Goal: Task Accomplishment & Management: Manage account settings

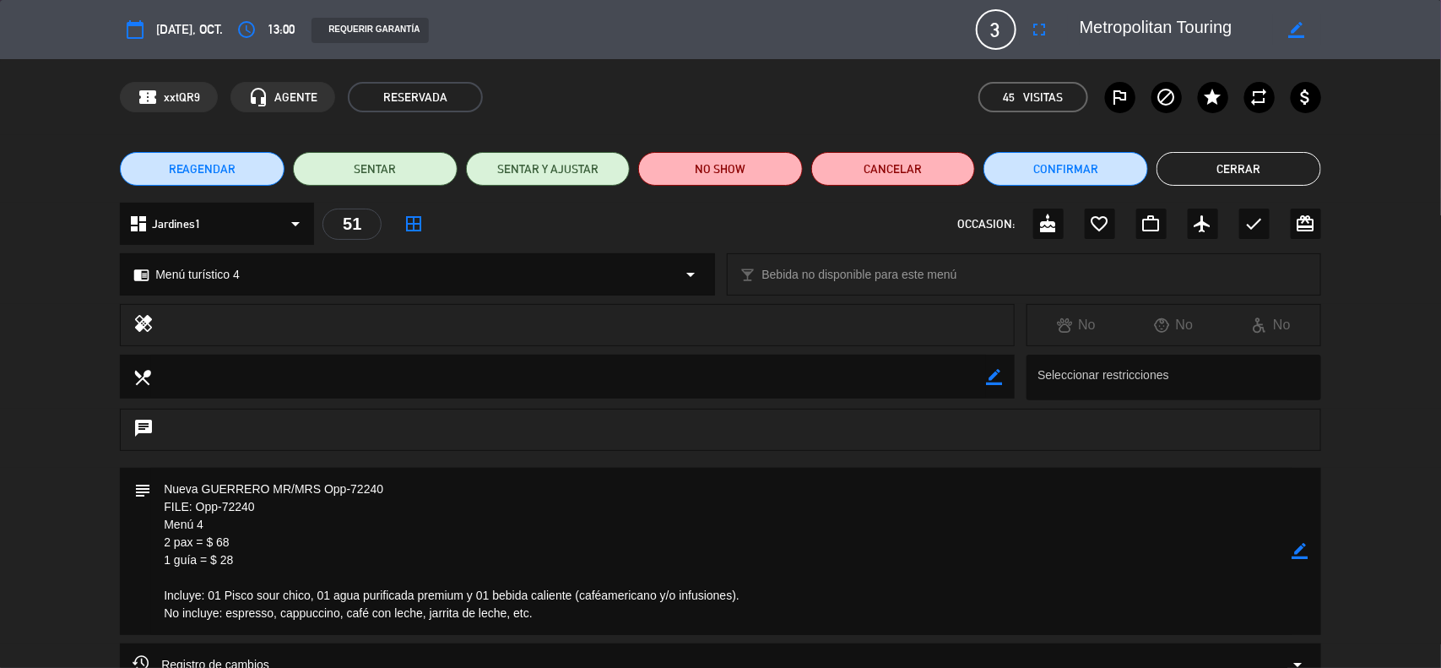
scroll to position [46, 0]
click at [1302, 549] on icon "border_color" at bounding box center [1300, 551] width 16 height 16
click at [1302, 549] on icon at bounding box center [1300, 551] width 16 height 16
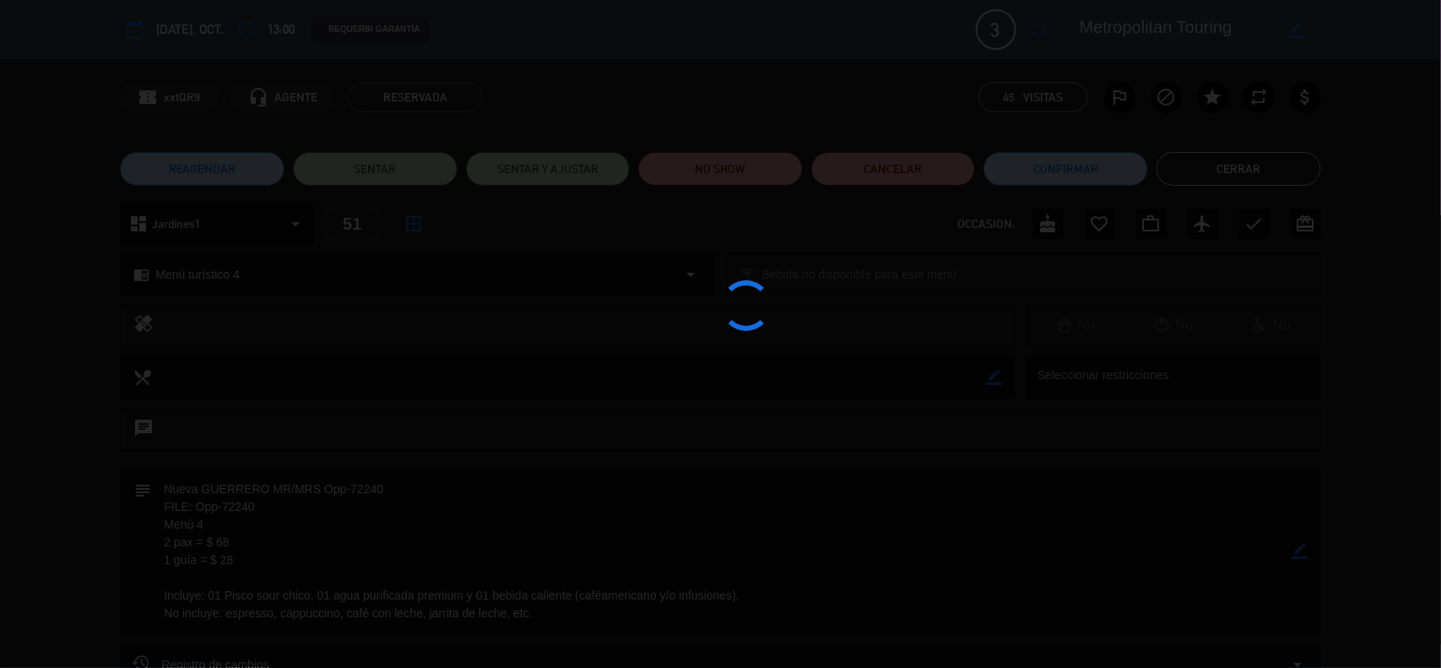
click at [1302, 549] on div at bounding box center [720, 334] width 1441 height 668
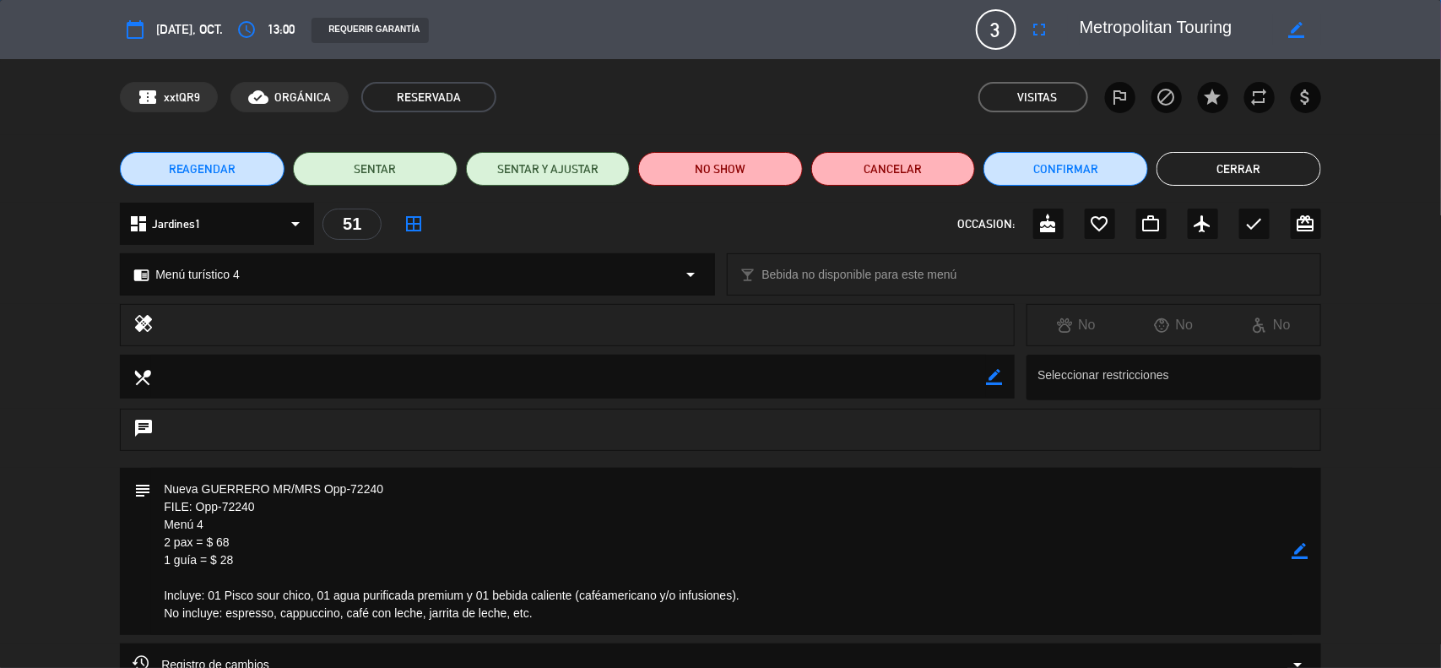
click at [1272, 166] on button "Cerrar" at bounding box center [1238, 169] width 165 height 34
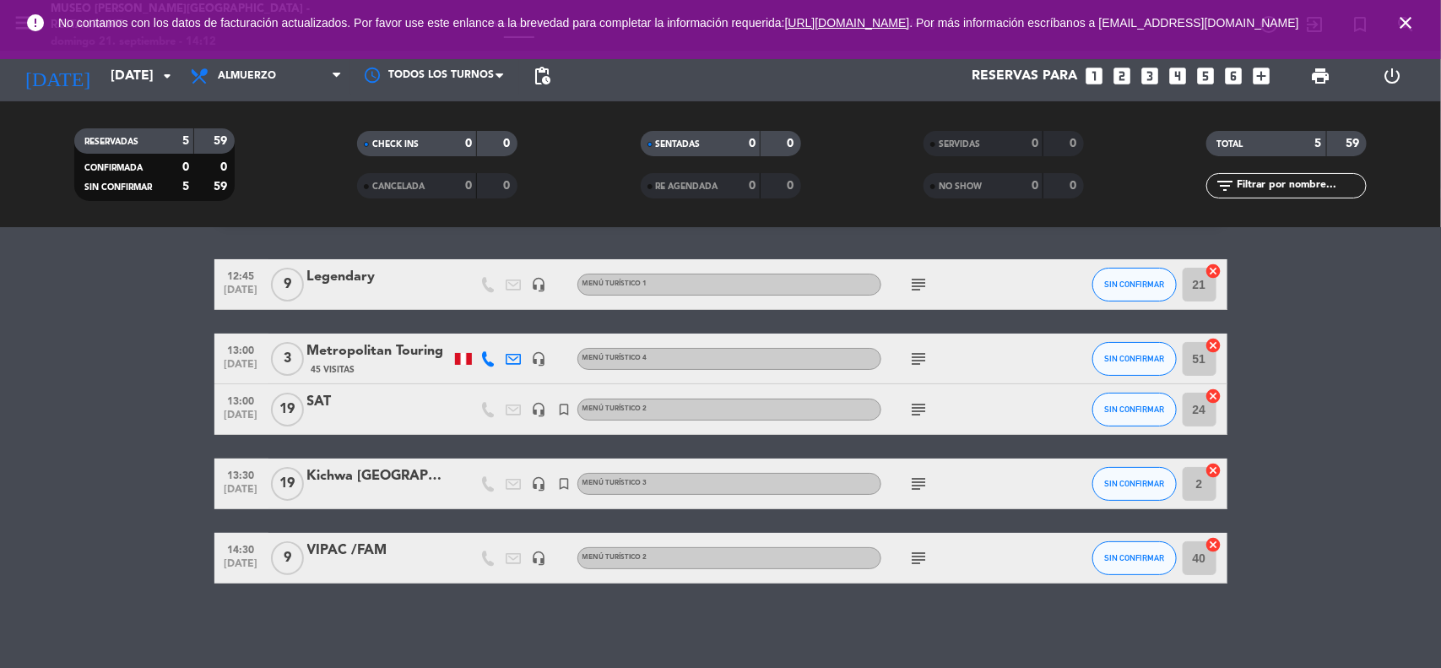
click at [1416, 19] on span "close" at bounding box center [1406, 23] width 46 height 46
click at [1410, 24] on icon "close" at bounding box center [1405, 23] width 20 height 20
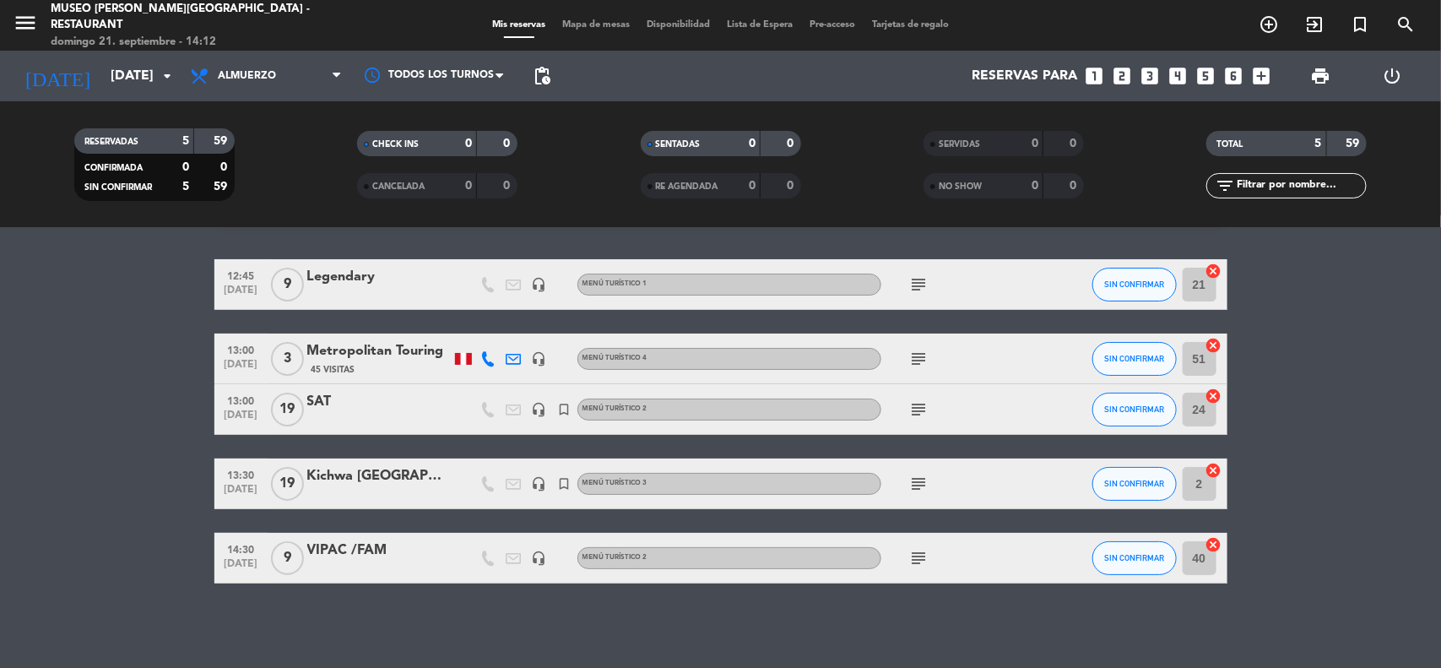
click at [1390, 317] on bookings-row "12:45 [DATE] 9 Legendary headset_mic Menú turístico 1 subject SIN CONFIRMAR 21 …" at bounding box center [720, 421] width 1441 height 324
click at [135, 83] on input "[DATE]" at bounding box center [191, 76] width 178 height 33
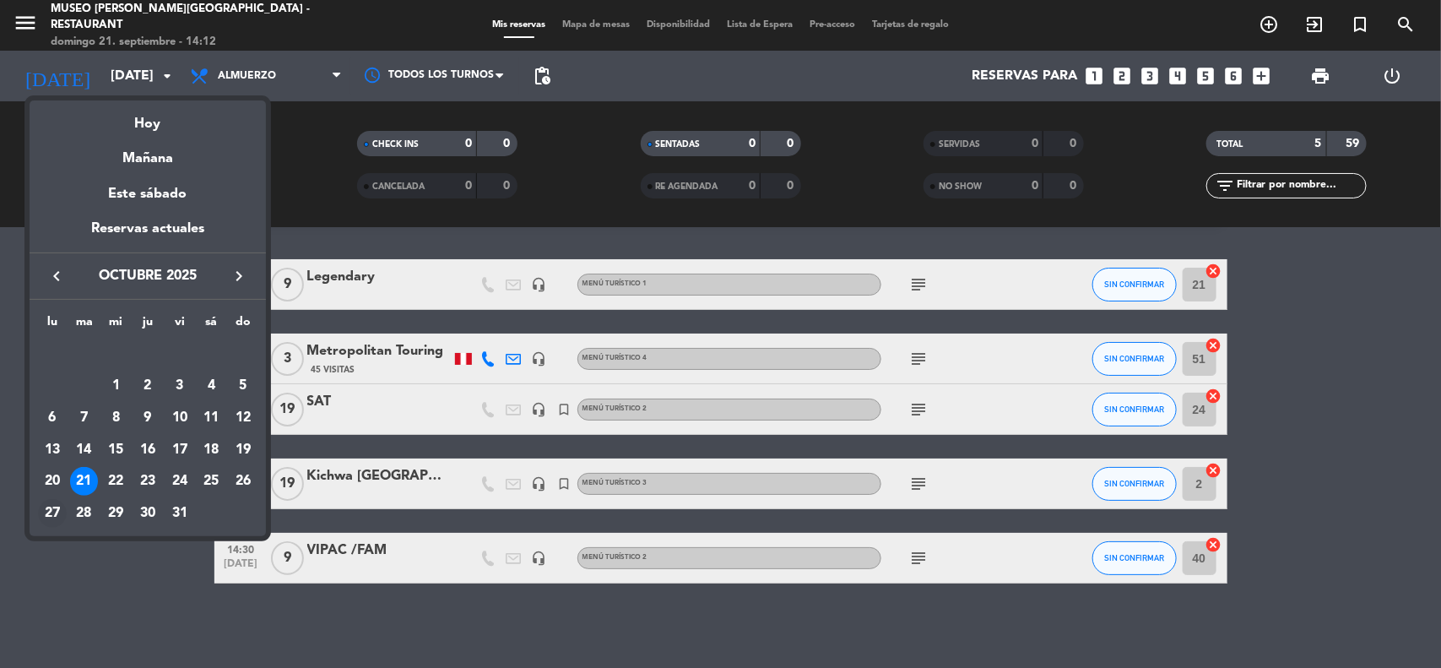
click at [49, 511] on div "27" at bounding box center [52, 513] width 29 height 29
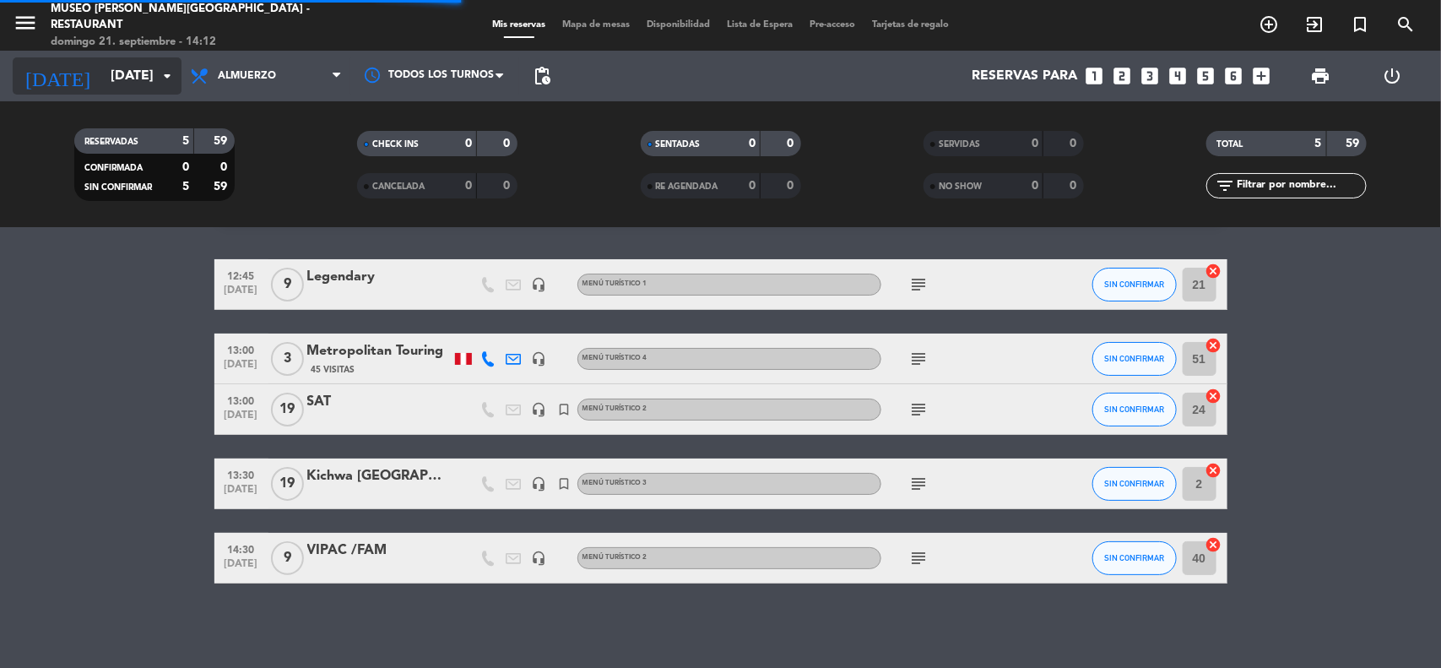
scroll to position [97, 0]
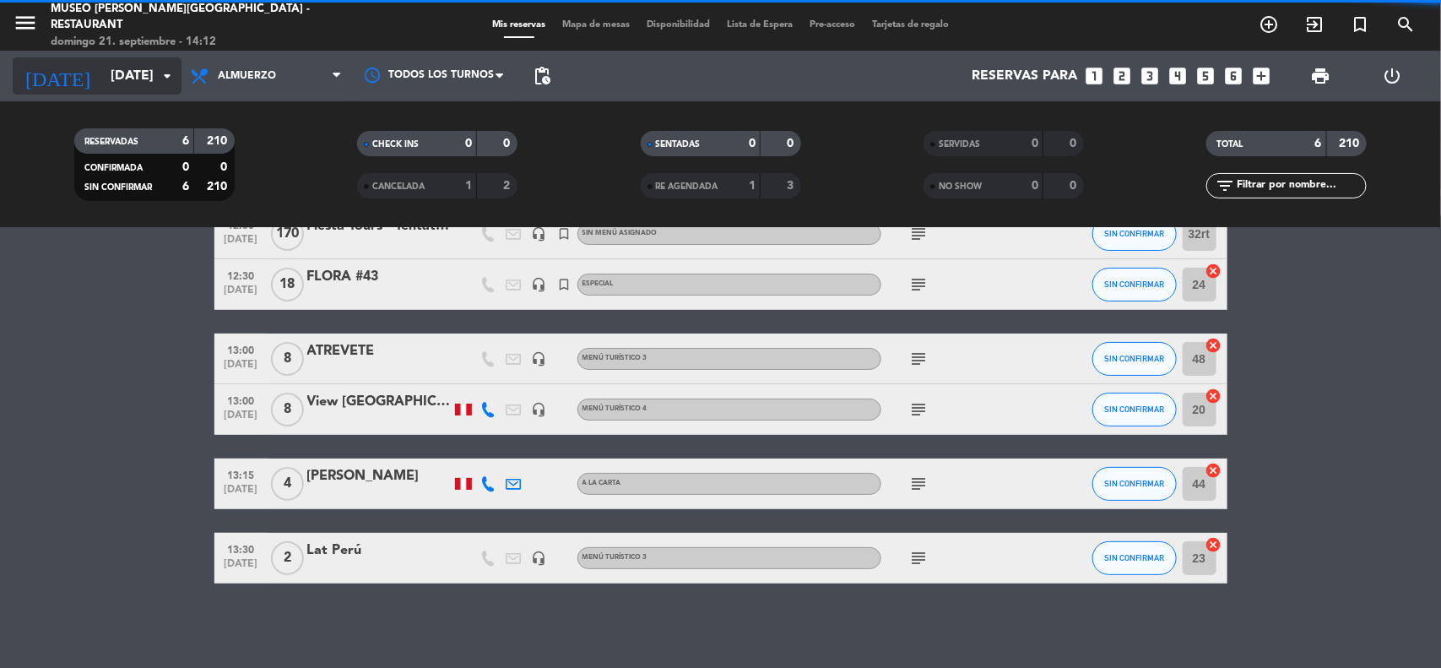
click at [127, 73] on input "[DATE]" at bounding box center [191, 76] width 178 height 33
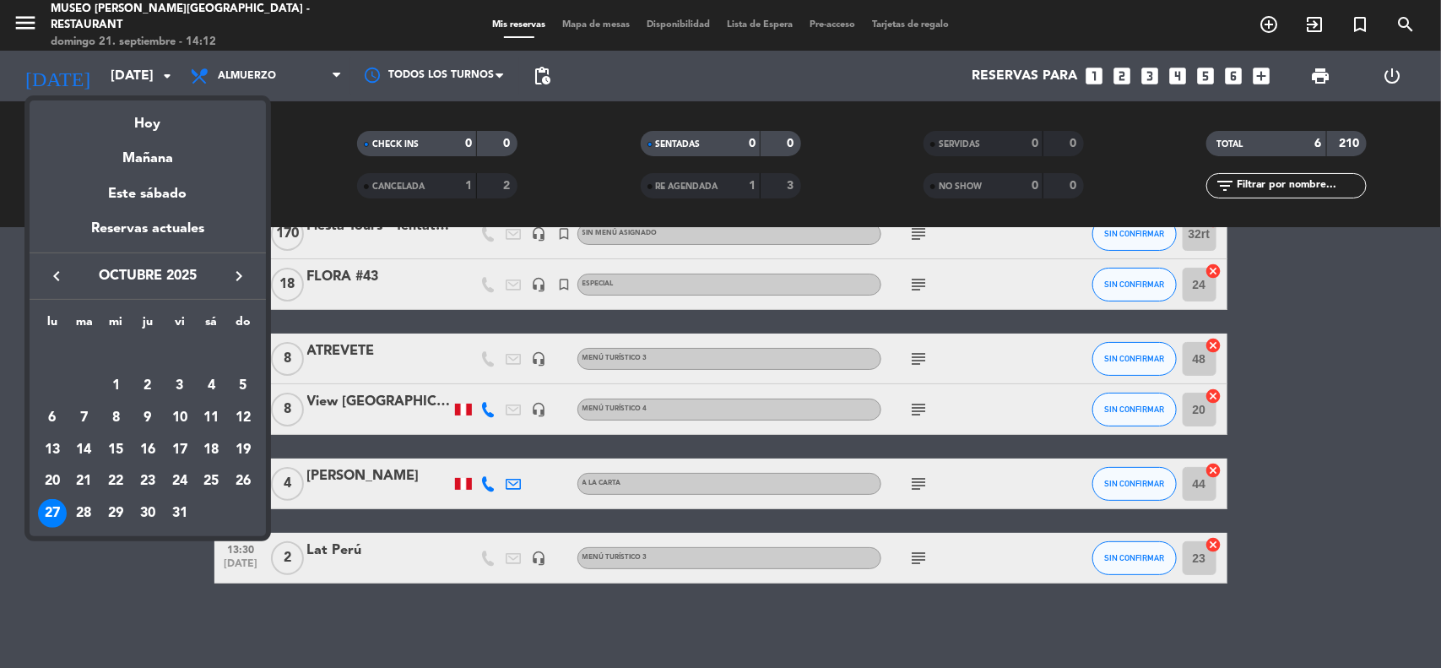
click at [46, 270] on icon "keyboard_arrow_left" at bounding box center [56, 276] width 20 height 20
click at [213, 478] on div "27" at bounding box center [211, 481] width 29 height 29
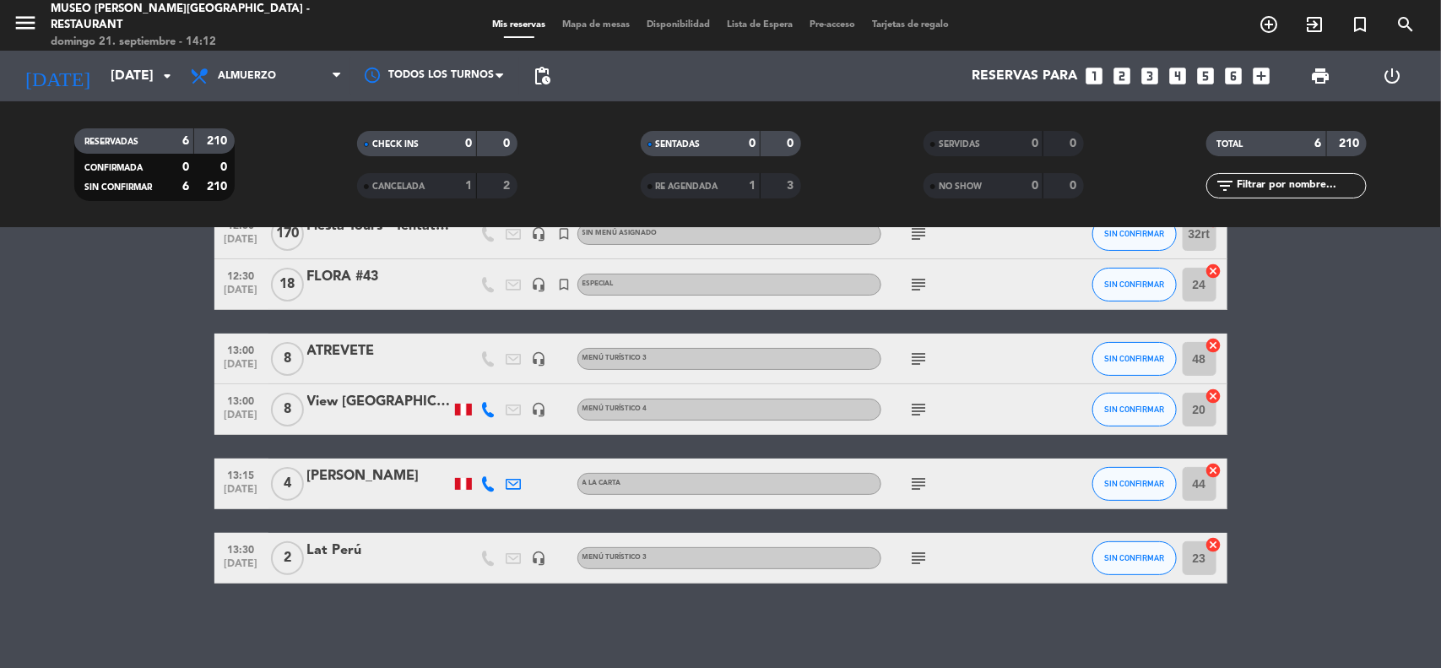
type input "[DATE]"
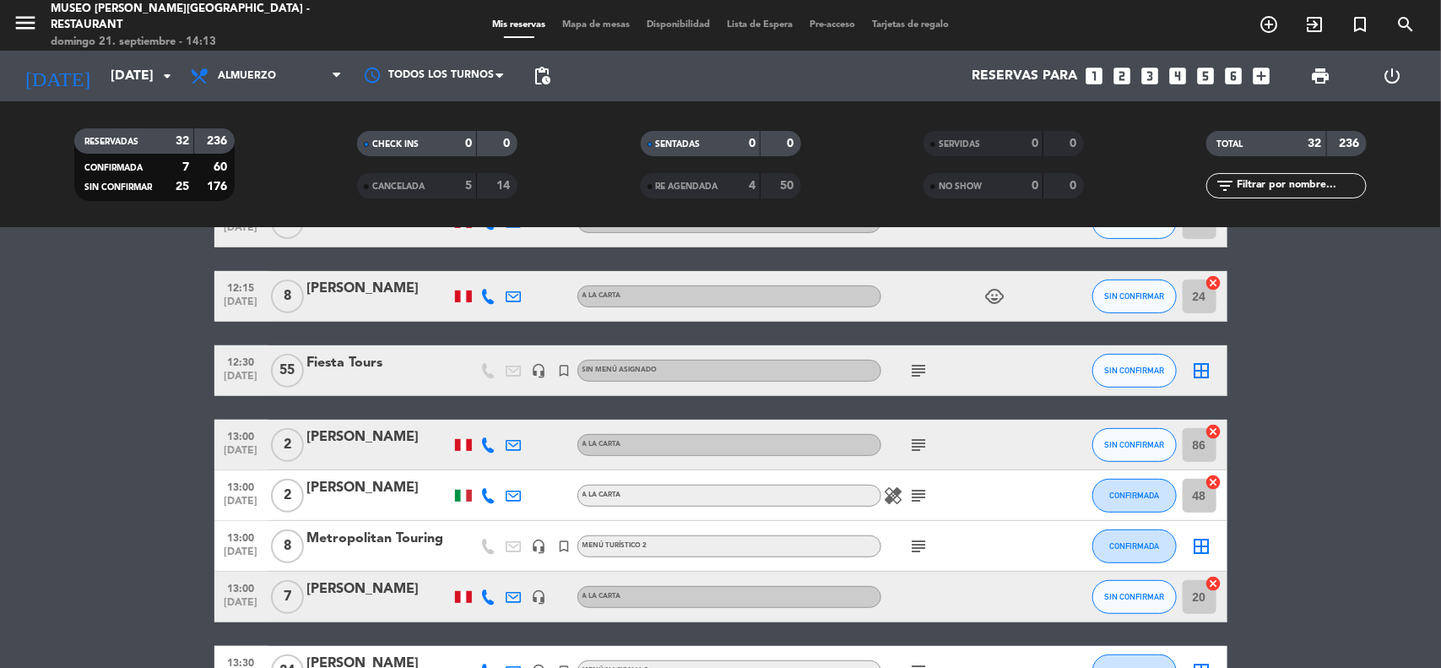
scroll to position [317, 0]
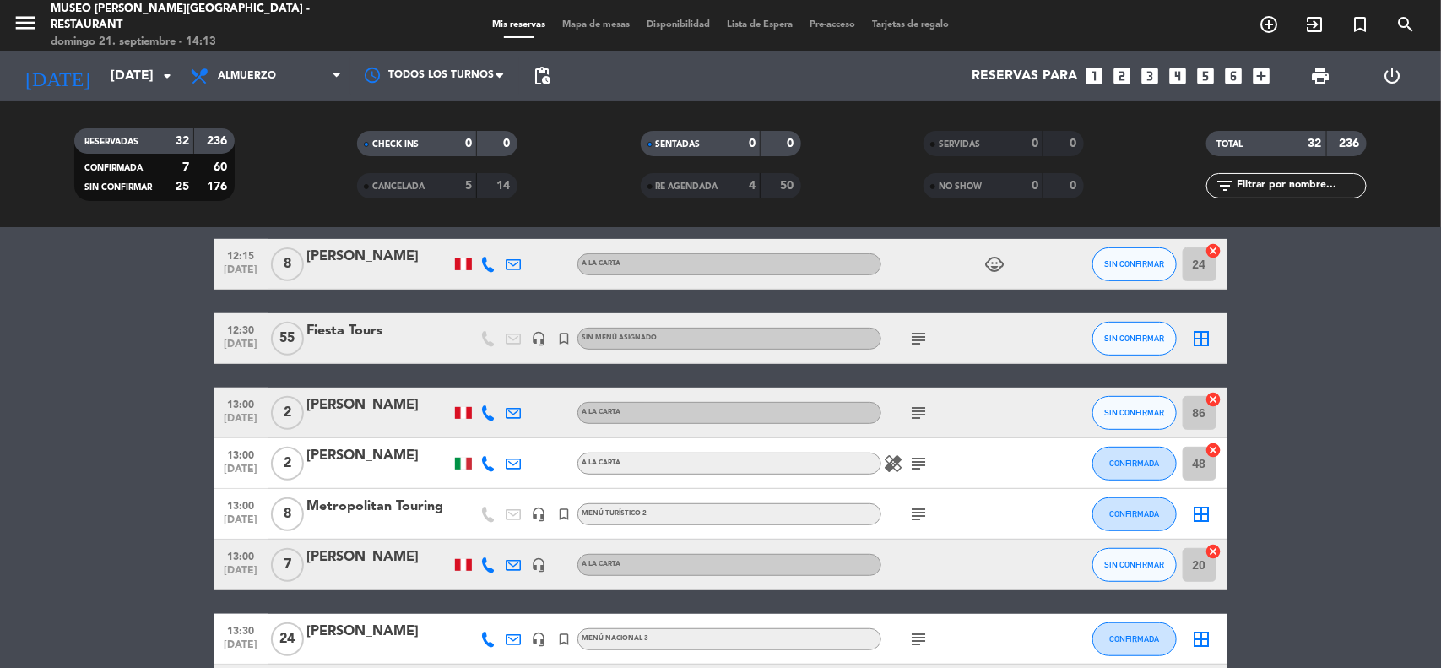
click at [420, 503] on div "Metropolitan Touring" at bounding box center [378, 506] width 143 height 22
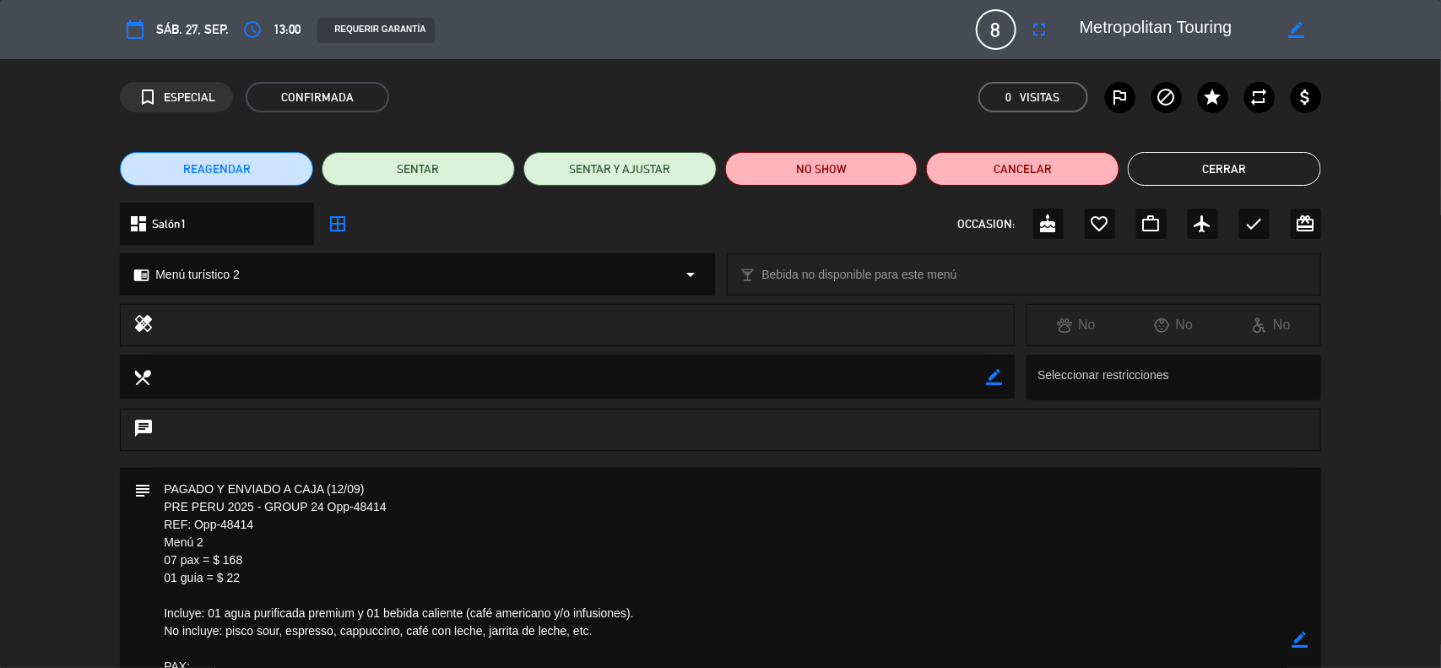
click at [1234, 162] on button "Cerrar" at bounding box center [1224, 169] width 193 height 34
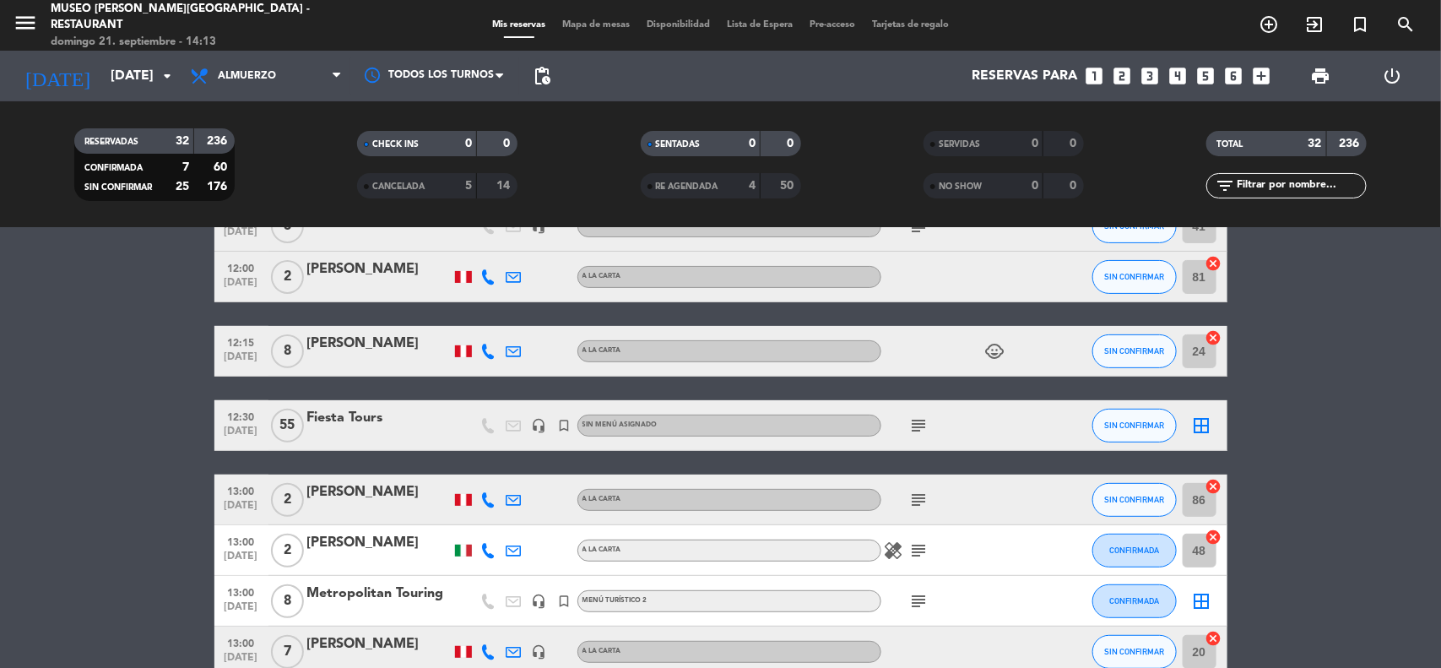
scroll to position [0, 0]
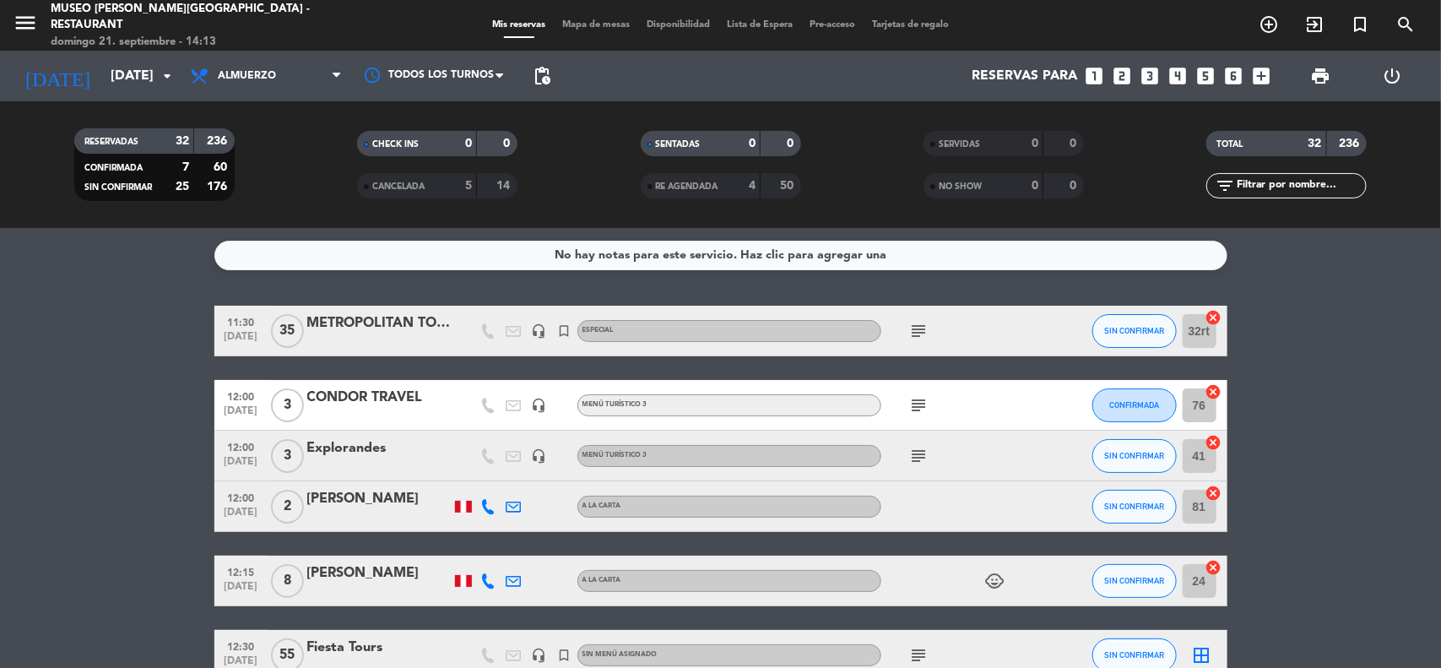
click at [381, 319] on div "METROPOLITAN TOURING" at bounding box center [378, 323] width 143 height 22
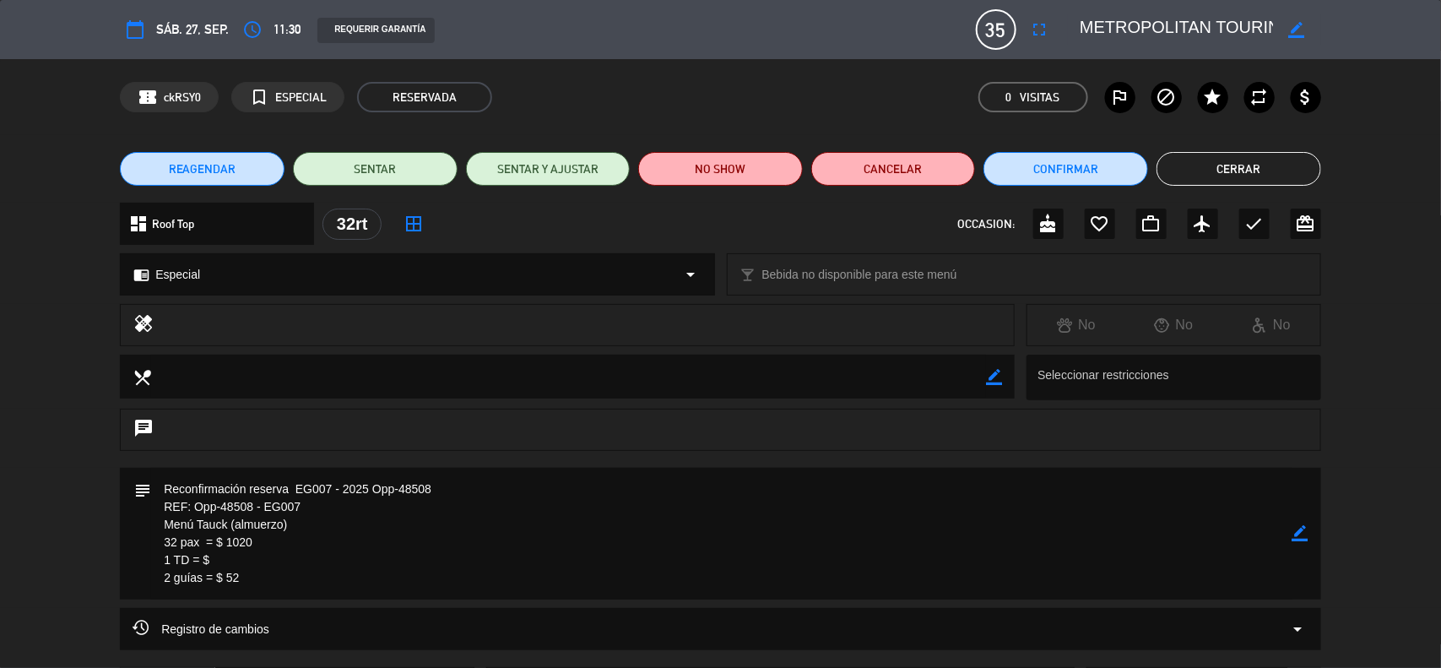
click at [401, 571] on textarea at bounding box center [721, 534] width 1141 height 132
click at [1298, 532] on icon "border_color" at bounding box center [1300, 533] width 16 height 16
click at [283, 591] on textarea at bounding box center [721, 534] width 1141 height 132
click at [281, 582] on textarea at bounding box center [721, 534] width 1141 height 132
click at [1306, 530] on icon at bounding box center [1300, 533] width 16 height 16
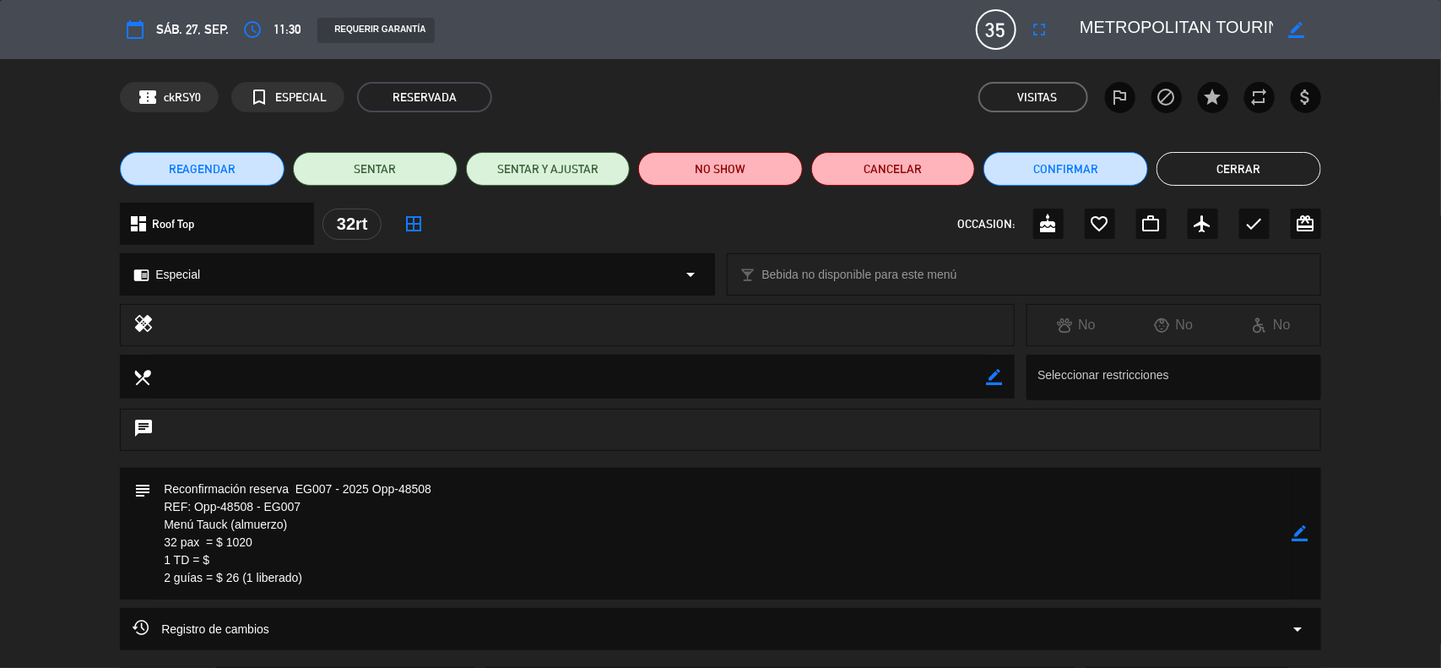
click at [376, 561] on textarea at bounding box center [721, 534] width 1141 height 132
click at [1302, 537] on icon "border_color" at bounding box center [1300, 533] width 16 height 16
drag, startPoint x: 259, startPoint y: 544, endPoint x: 229, endPoint y: 546, distance: 30.4
click at [229, 546] on textarea at bounding box center [721, 534] width 1141 height 132
click at [218, 559] on textarea at bounding box center [721, 534] width 1141 height 132
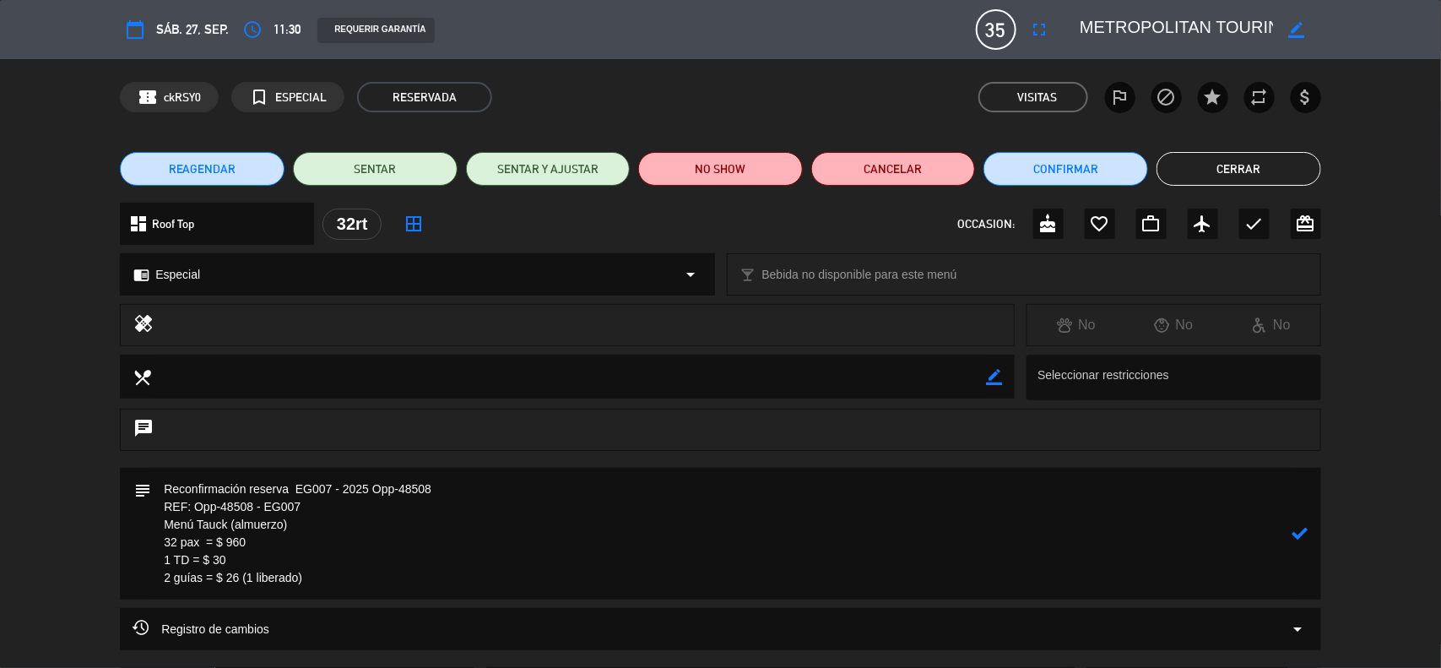
type textarea "Reconfirmación reserva EG007 - 2025 Opp-48508 REF: Opp-48508 - EG007 Menú Tauck…"
click at [1297, 530] on icon at bounding box center [1300, 533] width 16 height 16
click at [1298, 533] on icon "border_color" at bounding box center [1300, 533] width 16 height 16
click at [1297, 532] on icon "border_color" at bounding box center [1300, 533] width 16 height 16
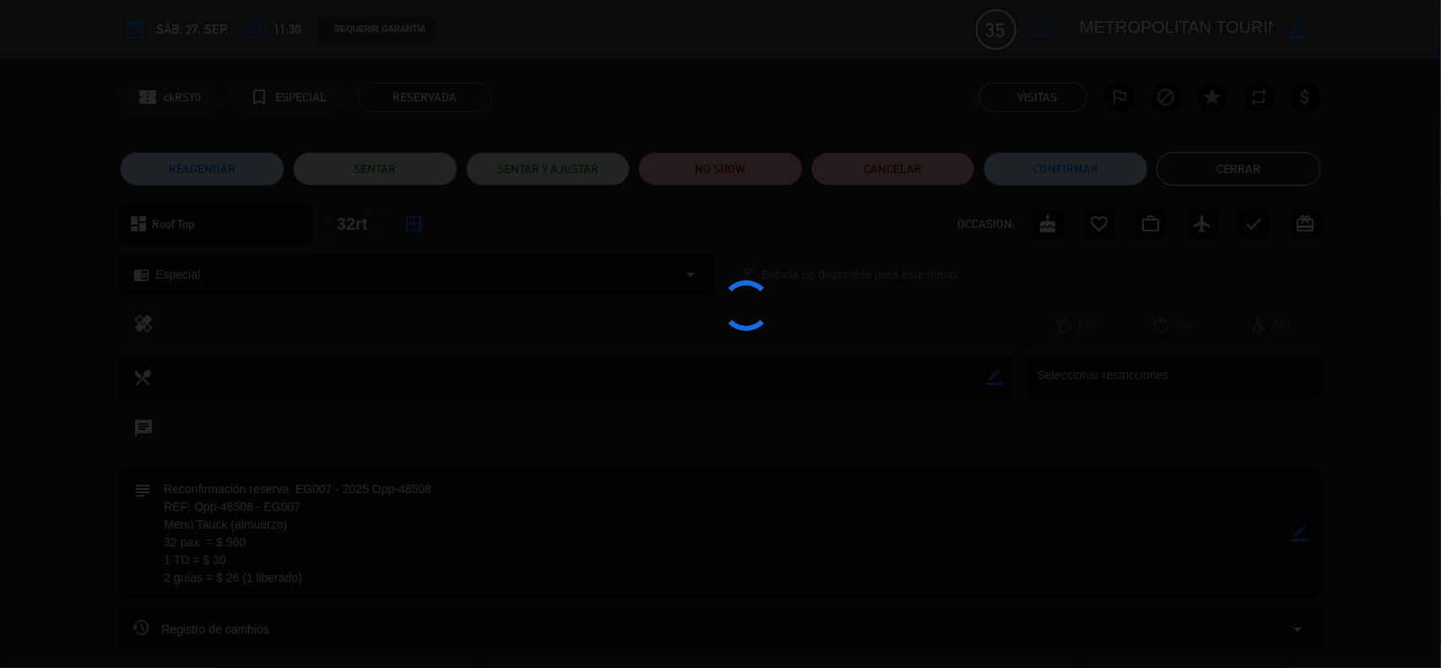
click at [1297, 532] on div at bounding box center [720, 334] width 1441 height 668
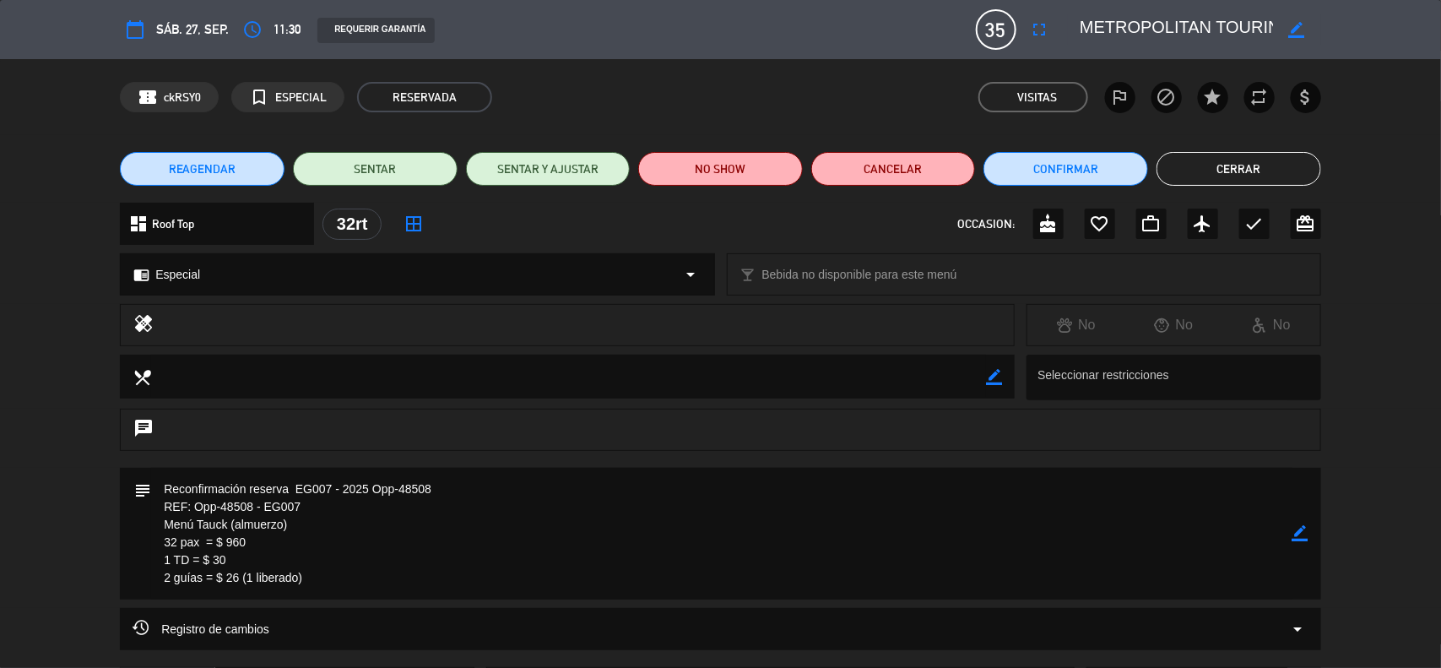
click at [1259, 165] on button "Cerrar" at bounding box center [1238, 169] width 165 height 34
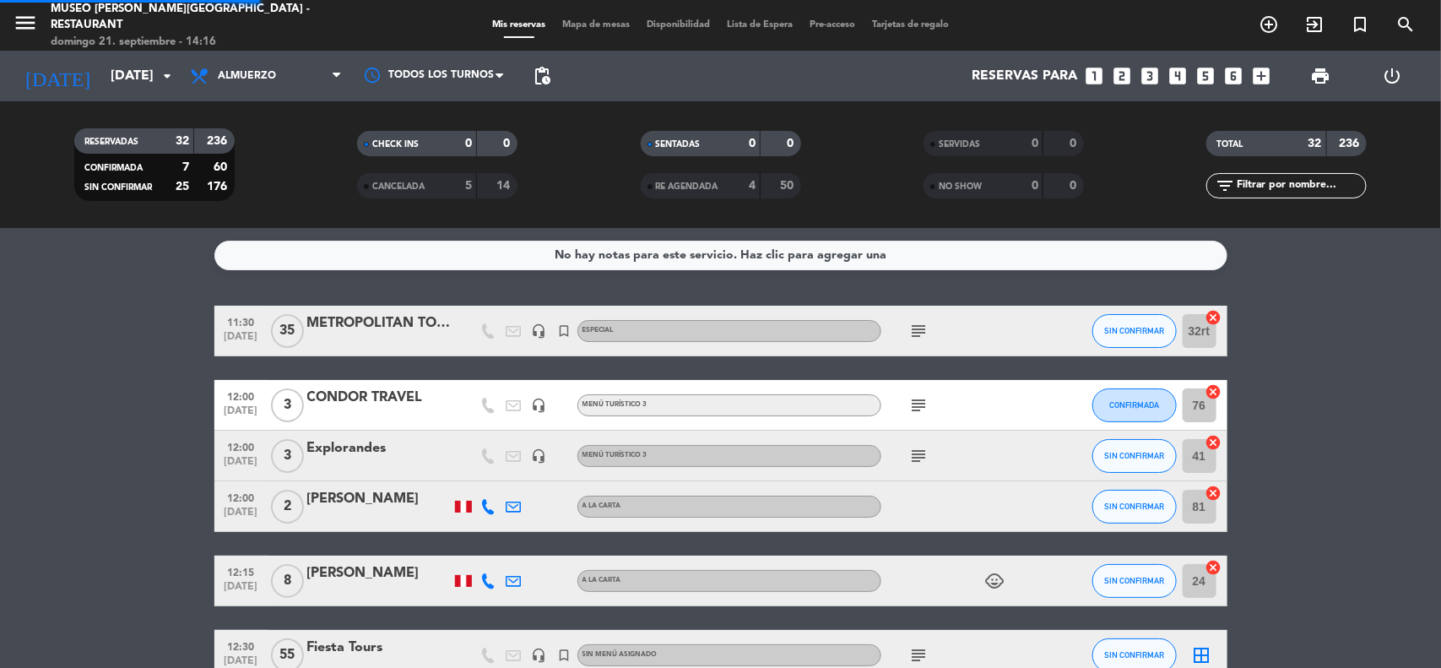
click at [1348, 237] on div "No hay notas para este servicio. Haz clic para agregar una 11:30 [DATE] METROPO…" at bounding box center [720, 448] width 1441 height 440
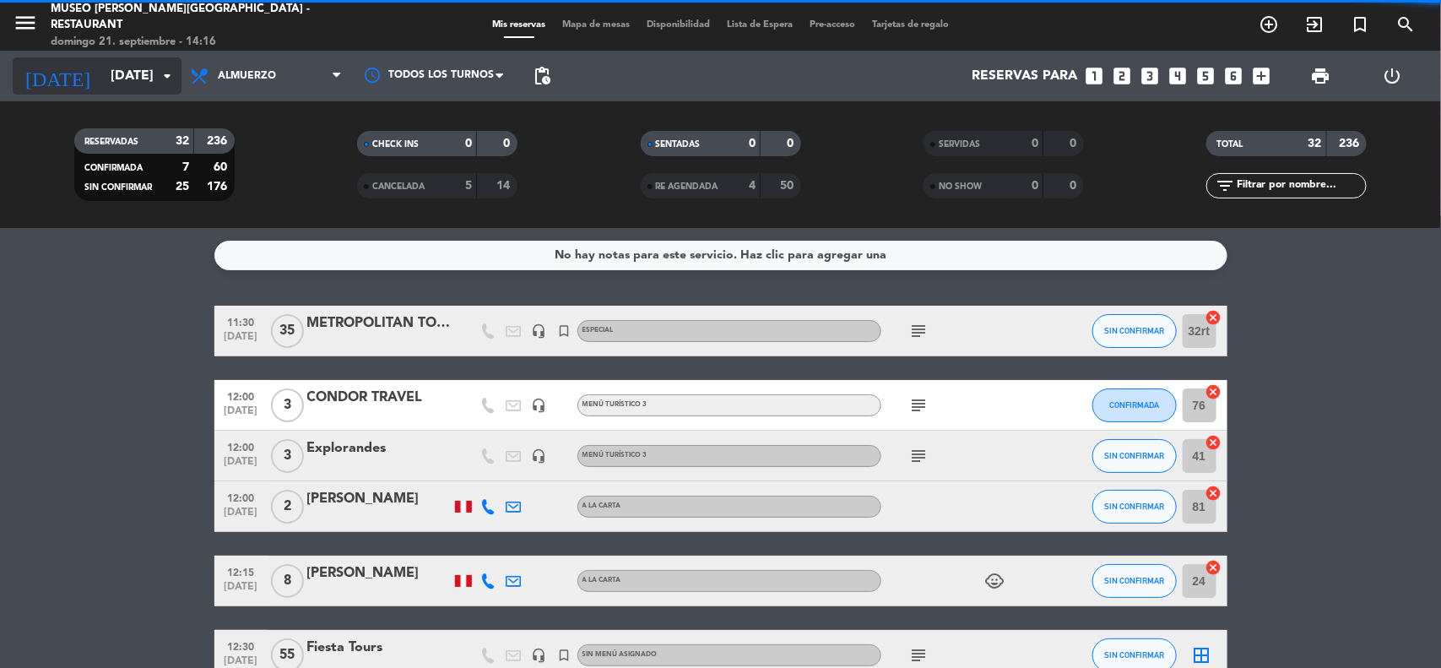
click at [131, 73] on input "[DATE]" at bounding box center [191, 76] width 178 height 33
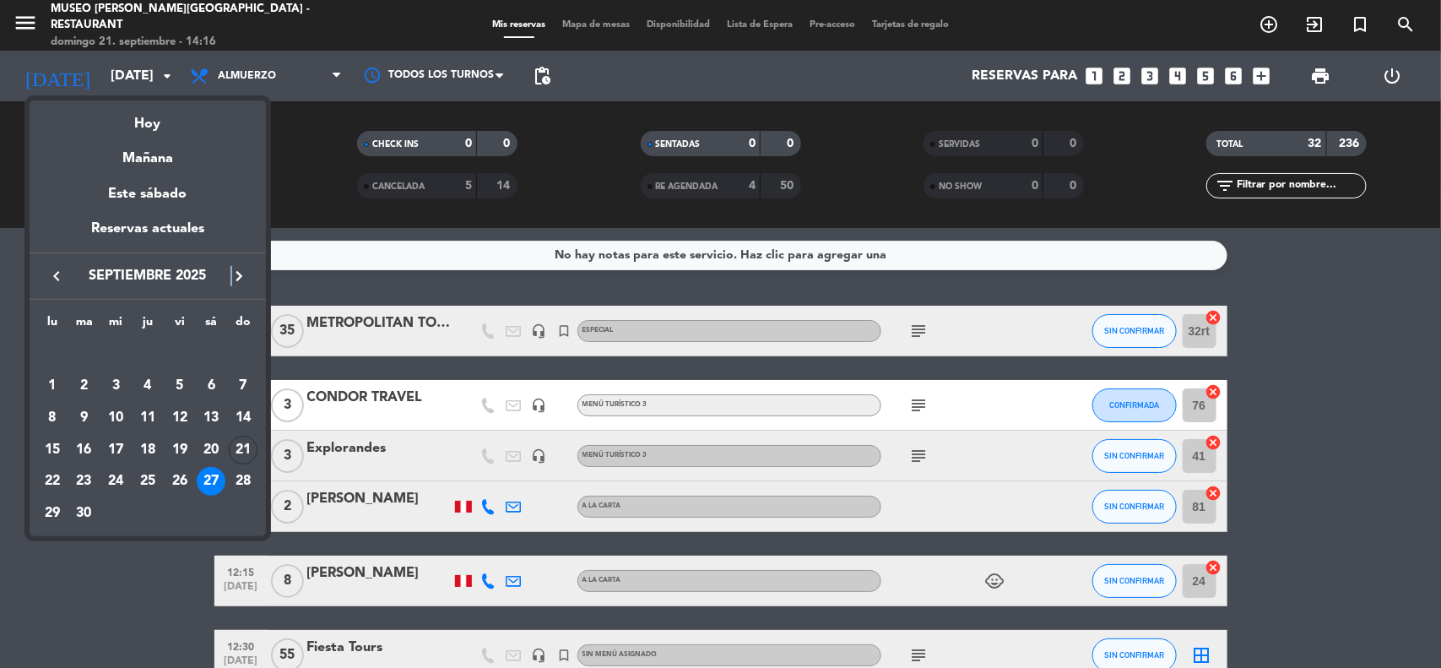
click at [232, 263] on div "keyboard_arrow_left septiembre 2025 keyboard_arrow_right" at bounding box center [148, 275] width 236 height 47
click at [243, 268] on icon "keyboard_arrow_right" at bounding box center [239, 276] width 20 height 20
click at [212, 420] on div "11" at bounding box center [211, 417] width 29 height 29
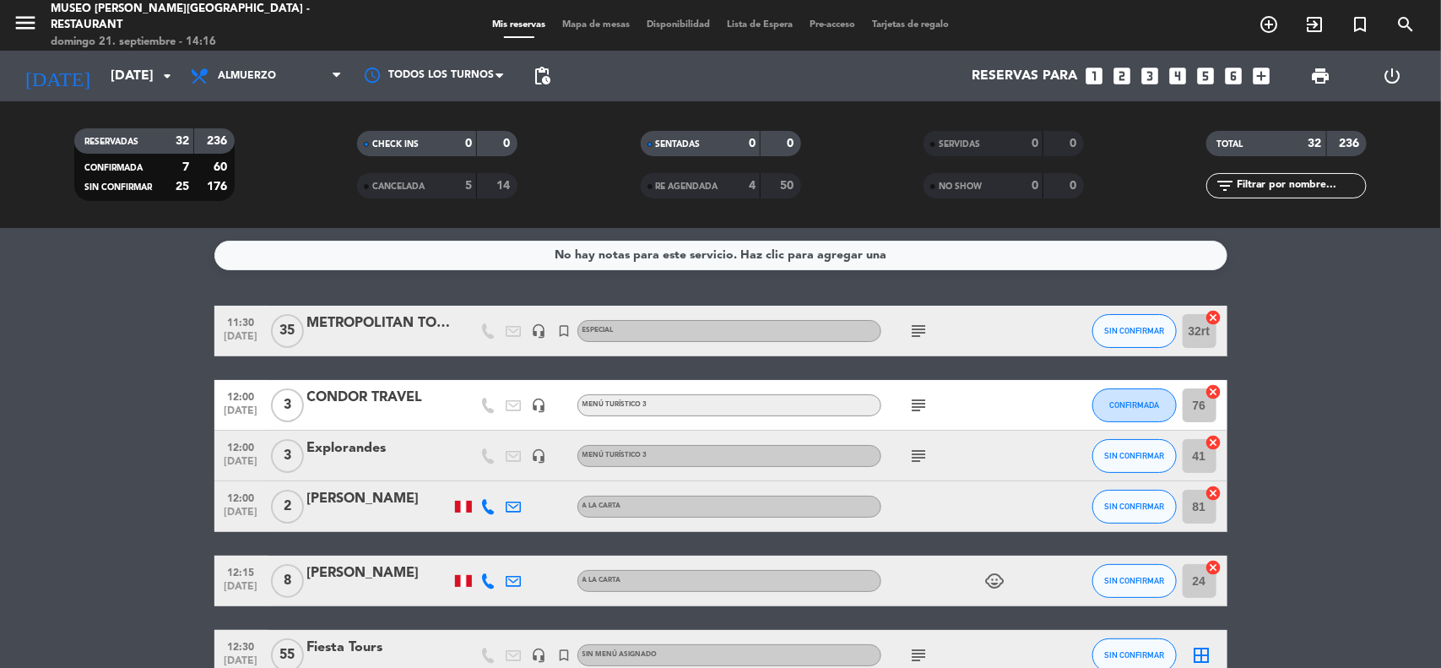
type input "[DATE]"
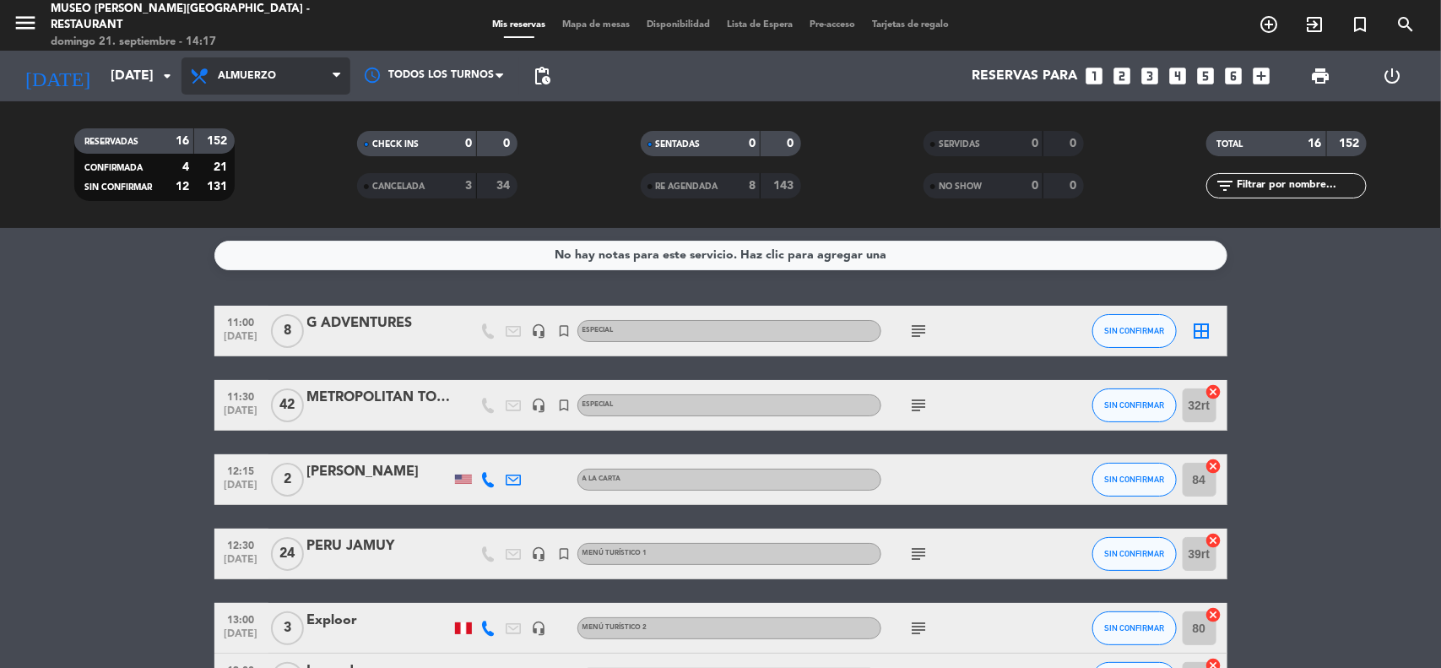
drag, startPoint x: 290, startPoint y: 63, endPoint x: 287, endPoint y: 112, distance: 49.0
click at [289, 63] on span "Almuerzo" at bounding box center [265, 75] width 169 height 37
click at [272, 226] on div "menu [GEOGRAPHIC_DATA][PERSON_NAME] - Restaurant [DATE] 21. septiembre - 14:17 …" at bounding box center [720, 114] width 1441 height 228
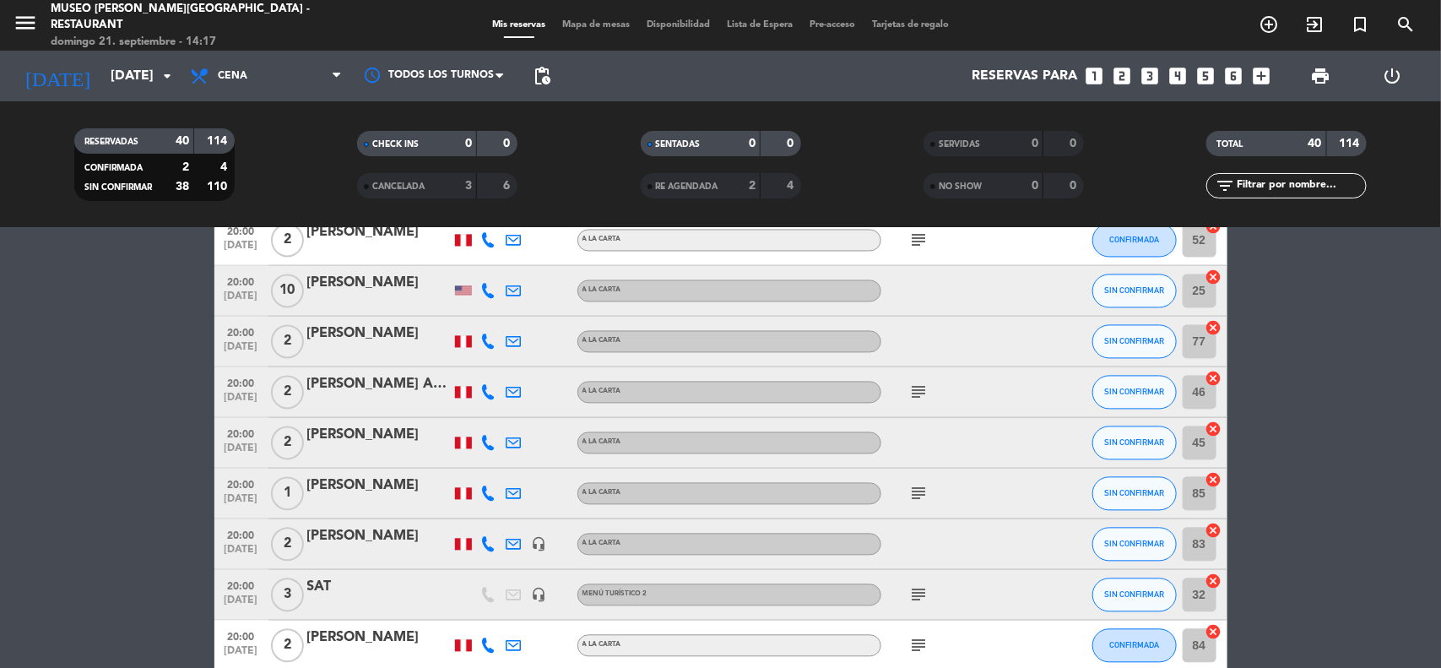
scroll to position [1583, 0]
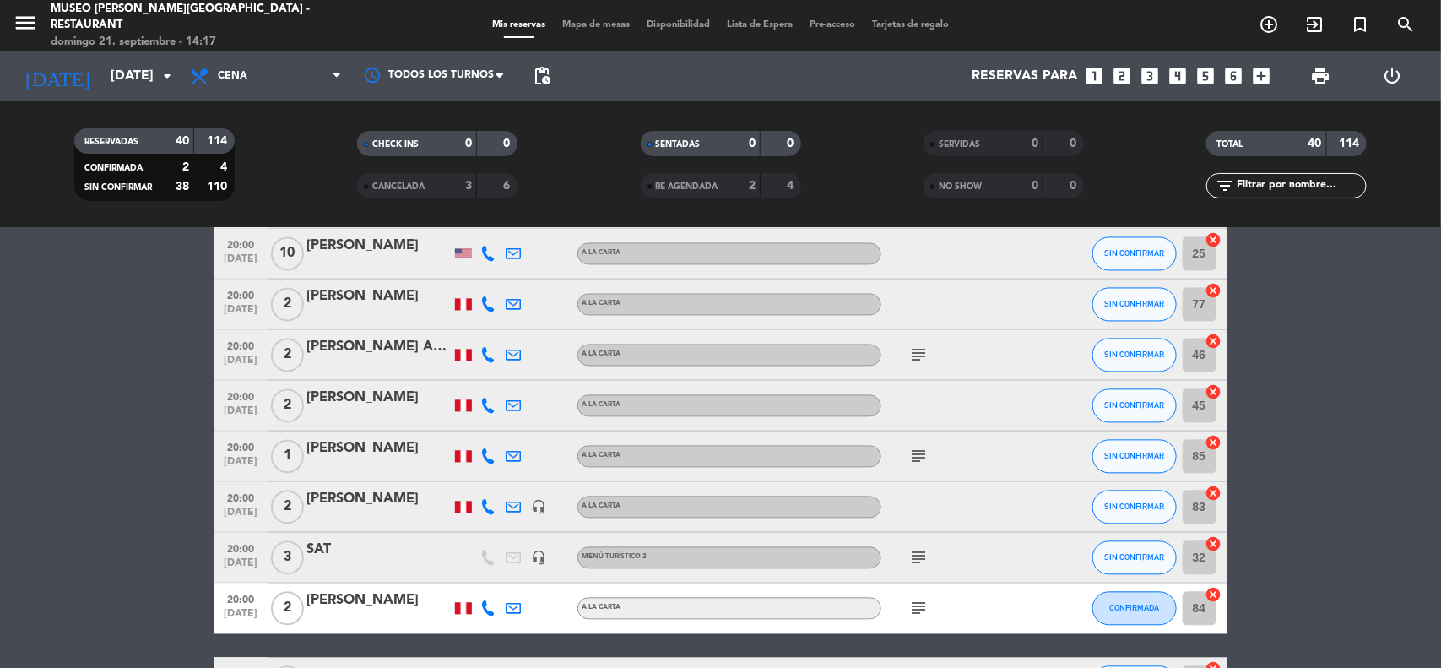
click at [326, 546] on div "SAT" at bounding box center [378, 550] width 143 height 22
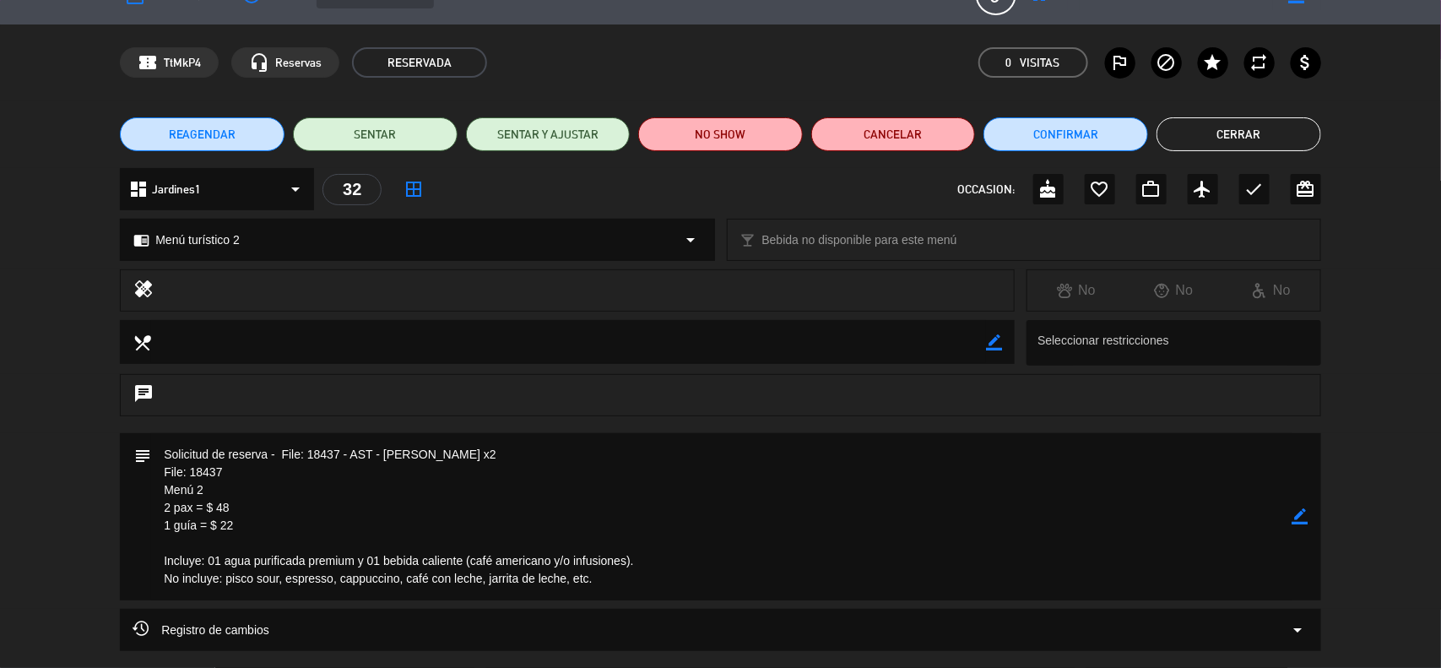
scroll to position [0, 0]
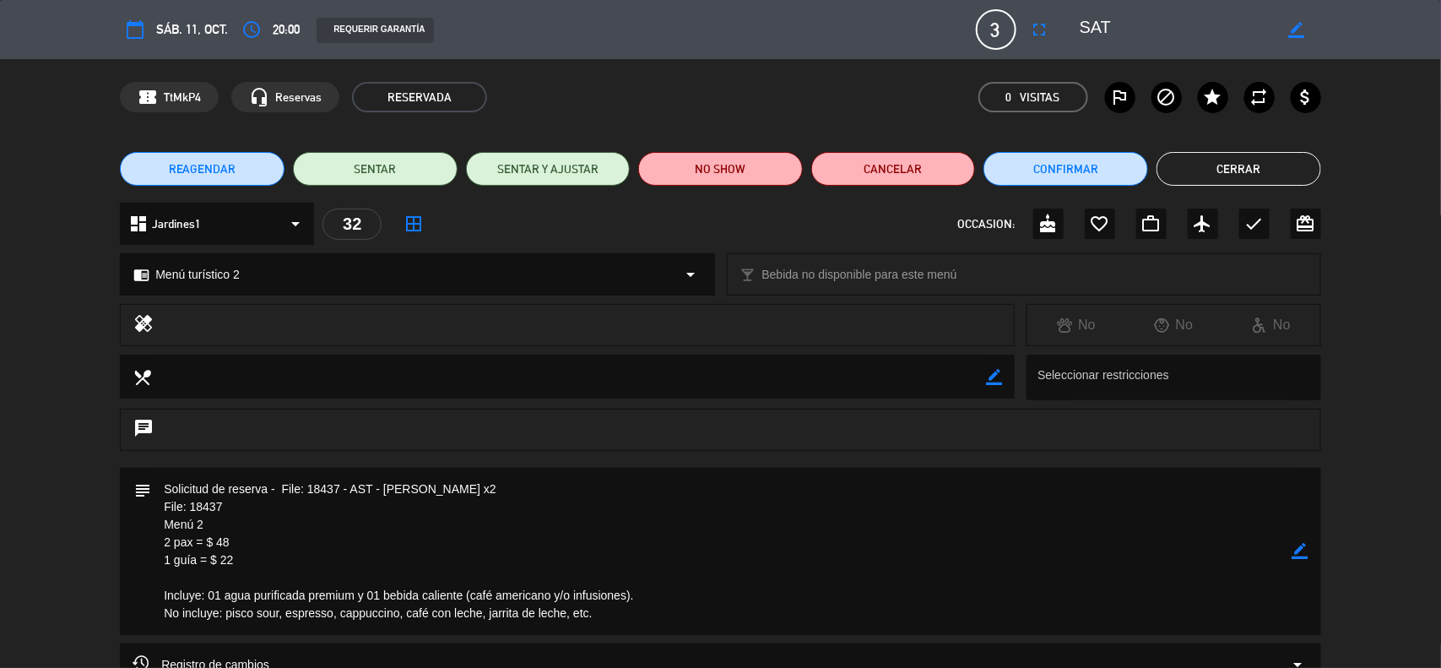
click at [1301, 549] on icon "border_color" at bounding box center [1300, 551] width 16 height 16
drag, startPoint x: 225, startPoint y: 505, endPoint x: 192, endPoint y: 504, distance: 32.9
click at [192, 504] on textarea at bounding box center [721, 551] width 1141 height 167
paste textarea "-YDO-PE"
type textarea "Solicitud de reserva - File: 18437 - AST - [PERSON_NAME] x2 File: 18437-YDO-PE …"
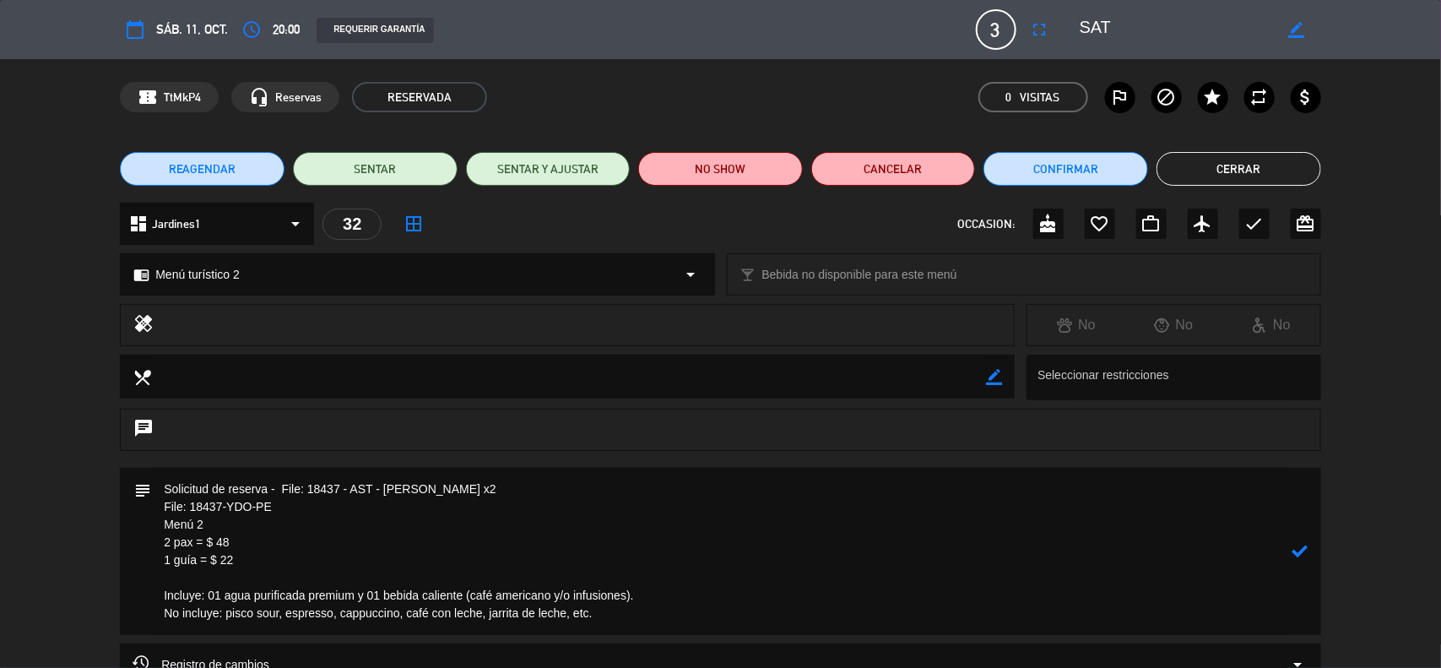
click at [1302, 549] on icon at bounding box center [1300, 551] width 16 height 16
drag, startPoint x: 1306, startPoint y: 30, endPoint x: 1297, endPoint y: 32, distance: 9.4
click at [1304, 30] on div "border_color" at bounding box center [1297, 29] width 48 height 30
click at [1194, 43] on textarea at bounding box center [1176, 29] width 193 height 30
click at [1182, 30] on textarea at bounding box center [1176, 29] width 193 height 30
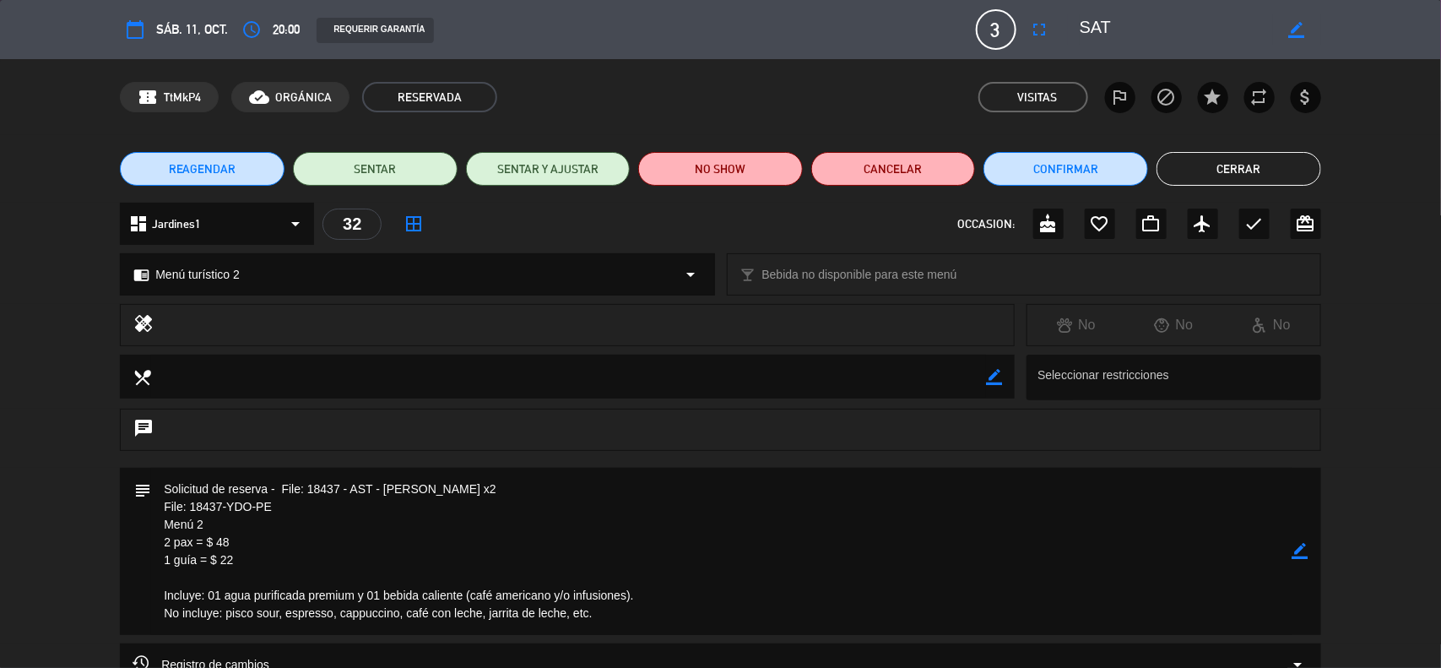
click at [1297, 30] on icon "border_color" at bounding box center [1297, 30] width 16 height 16
click at [1178, 19] on textarea at bounding box center [1176, 29] width 193 height 30
paste textarea "[PERSON_NAME] x2"
type textarea "SAT / [PERSON_NAME] x2"
click at [1302, 34] on icon at bounding box center [1297, 30] width 16 height 16
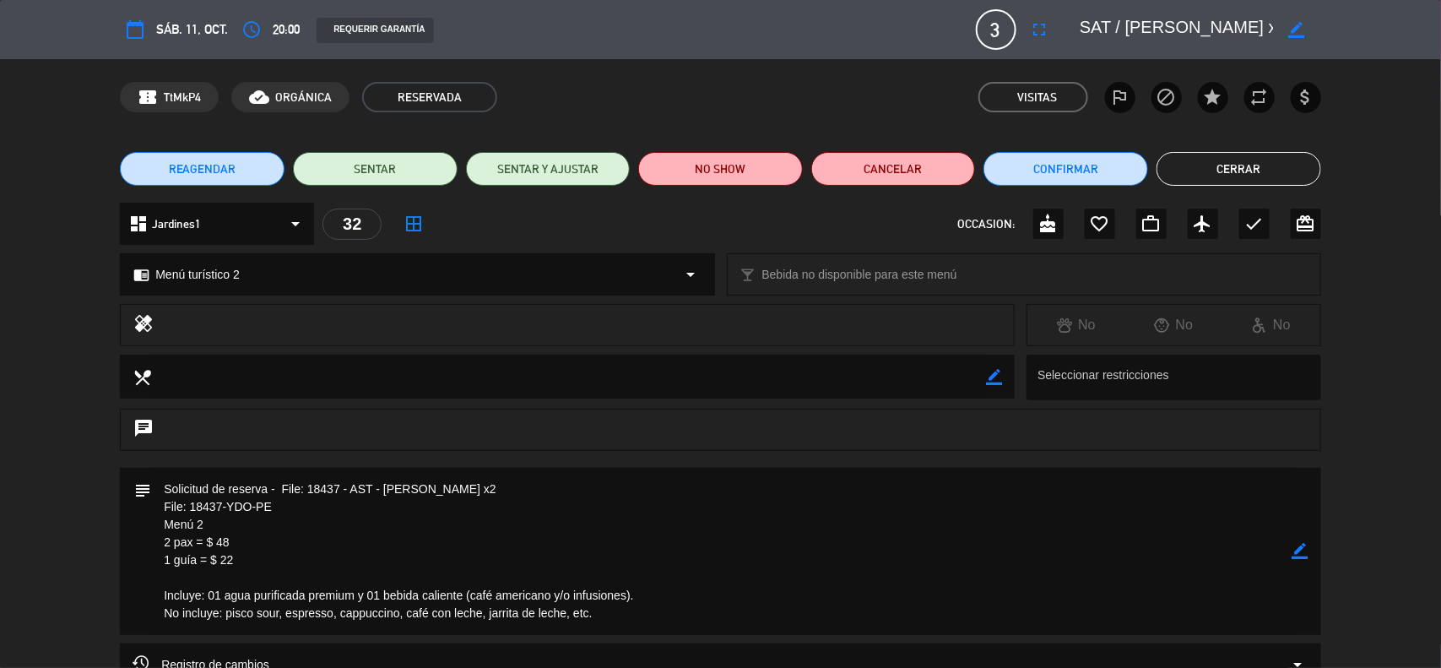
drag, startPoint x: 242, startPoint y: 563, endPoint x: 149, endPoint y: 507, distance: 109.0
click at [149, 507] on div "subject border_color" at bounding box center [720, 551] width 1201 height 167
click at [1301, 545] on icon "border_color" at bounding box center [1300, 551] width 16 height 16
click at [161, 491] on textarea at bounding box center [721, 551] width 1141 height 167
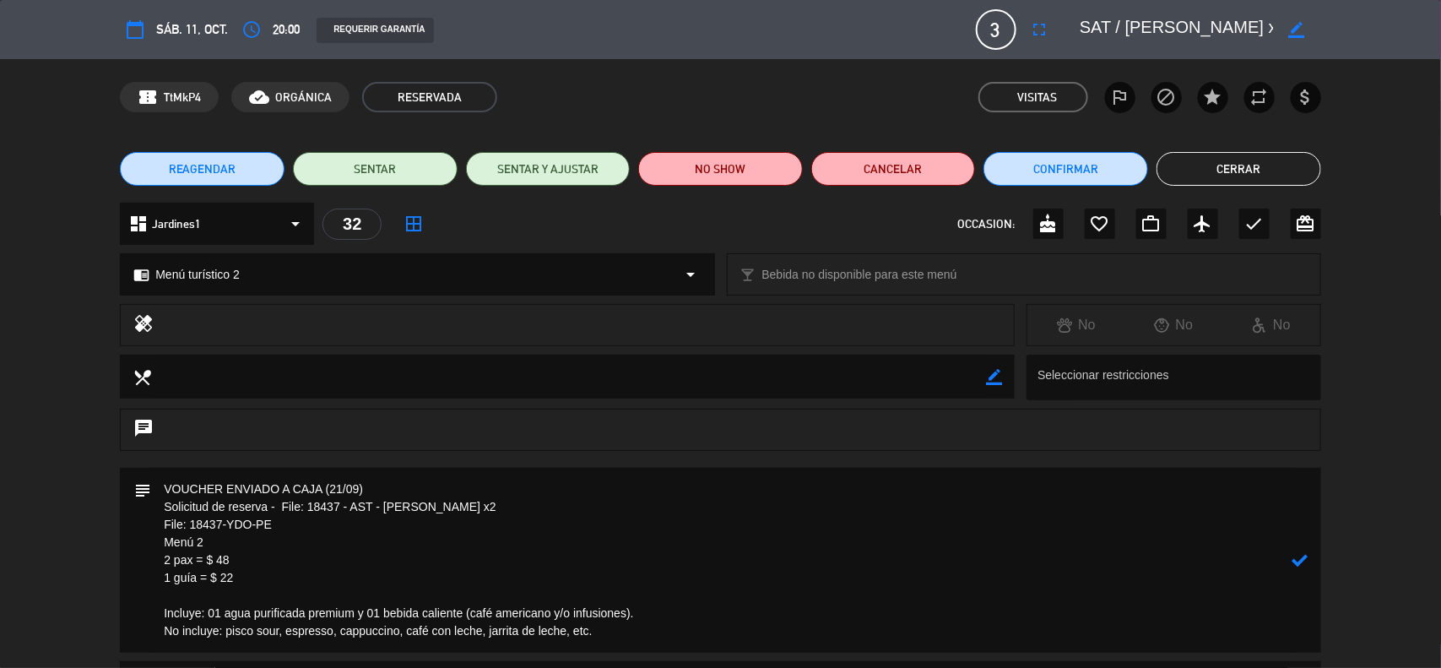
type textarea "VOUCHER ENVIADO A CAJA (21/09) Solicitud de reserva - File: 18437 - AST - [PERS…"
click at [1297, 557] on icon at bounding box center [1300, 560] width 16 height 16
click at [1053, 171] on button "Confirmar" at bounding box center [1065, 169] width 165 height 34
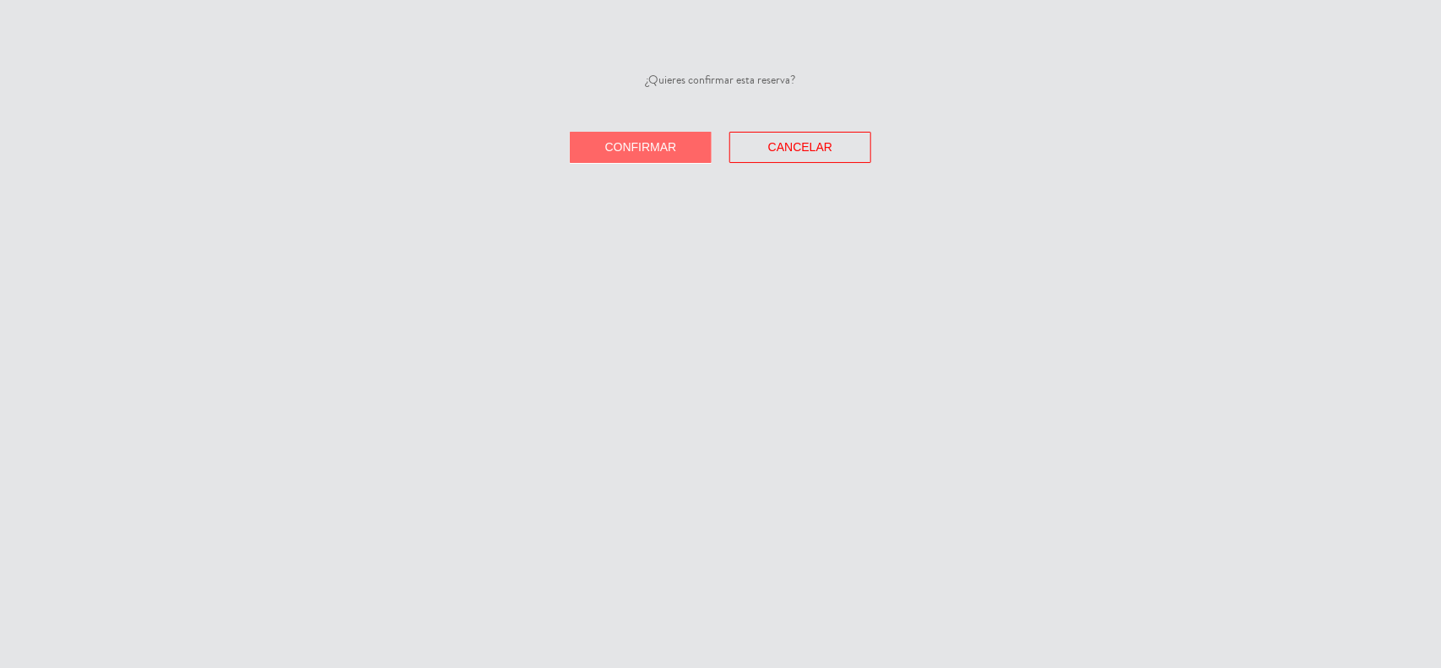
click at [668, 154] on button "Confirmar" at bounding box center [641, 147] width 142 height 31
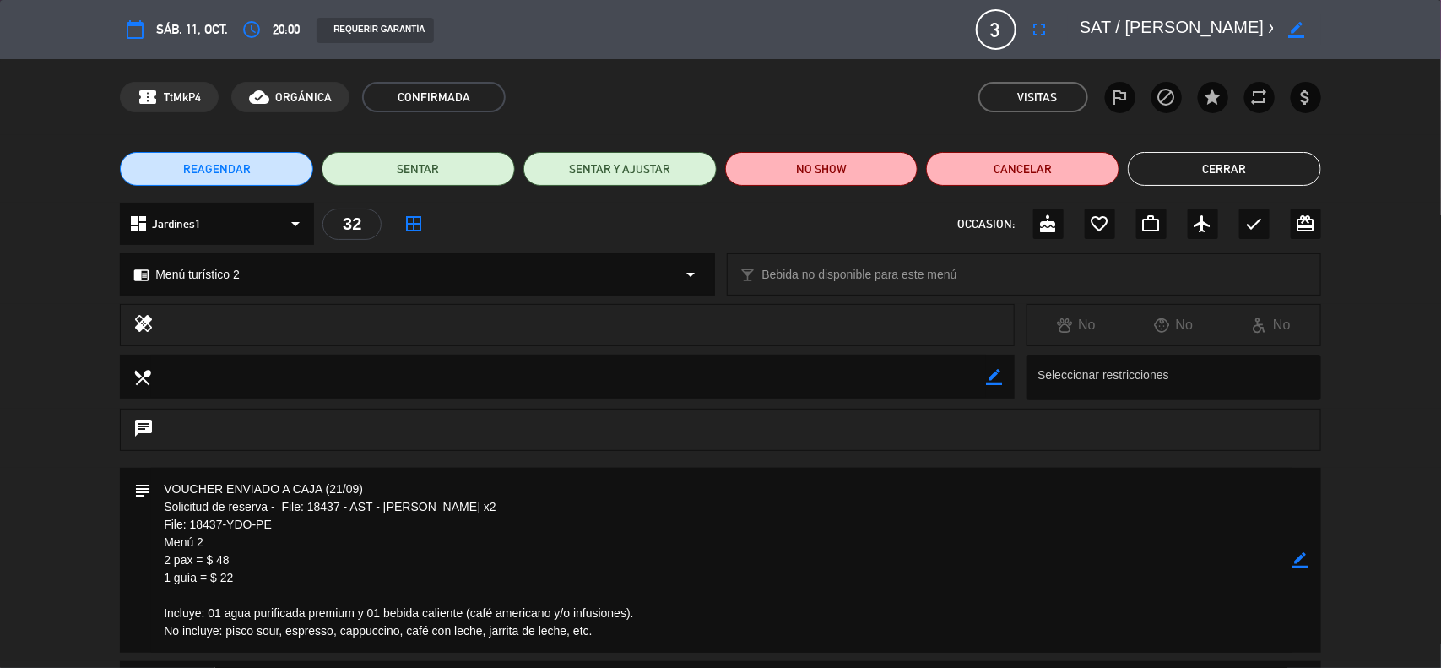
click at [1304, 555] on icon "border_color" at bounding box center [1300, 560] width 16 height 16
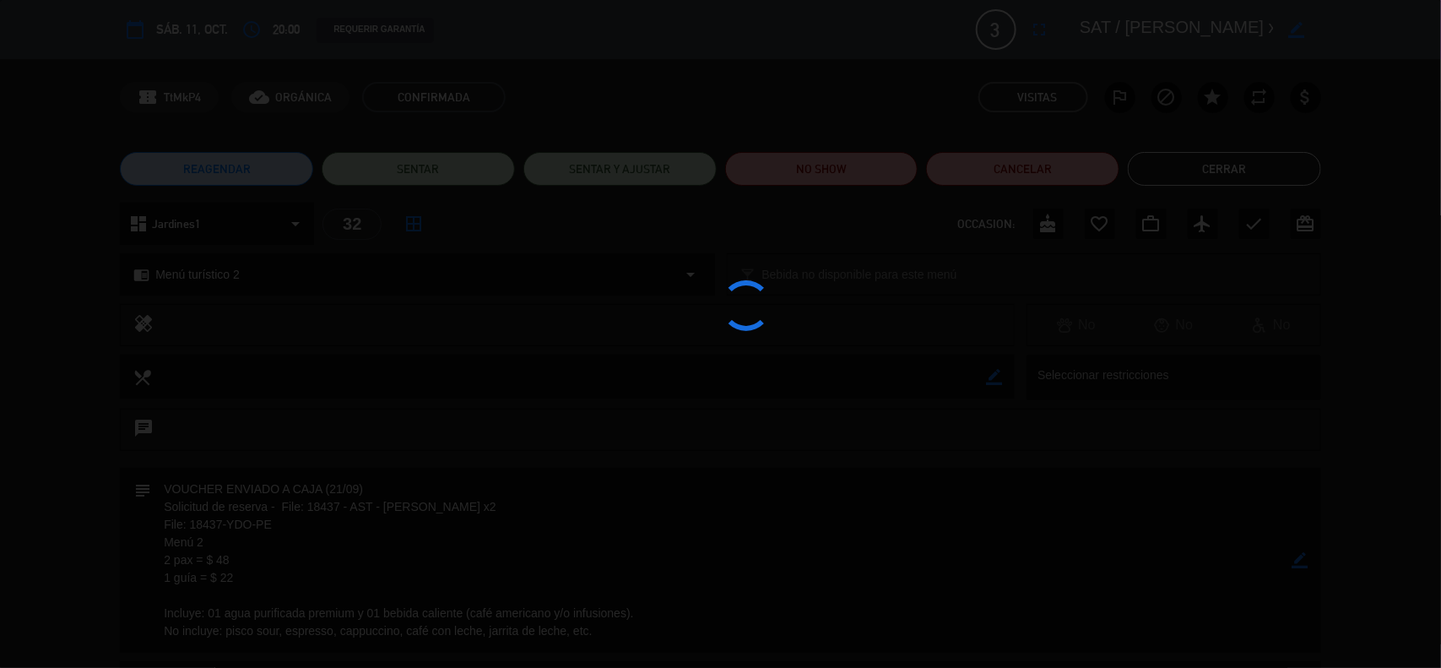
click at [1304, 555] on div at bounding box center [720, 334] width 1441 height 668
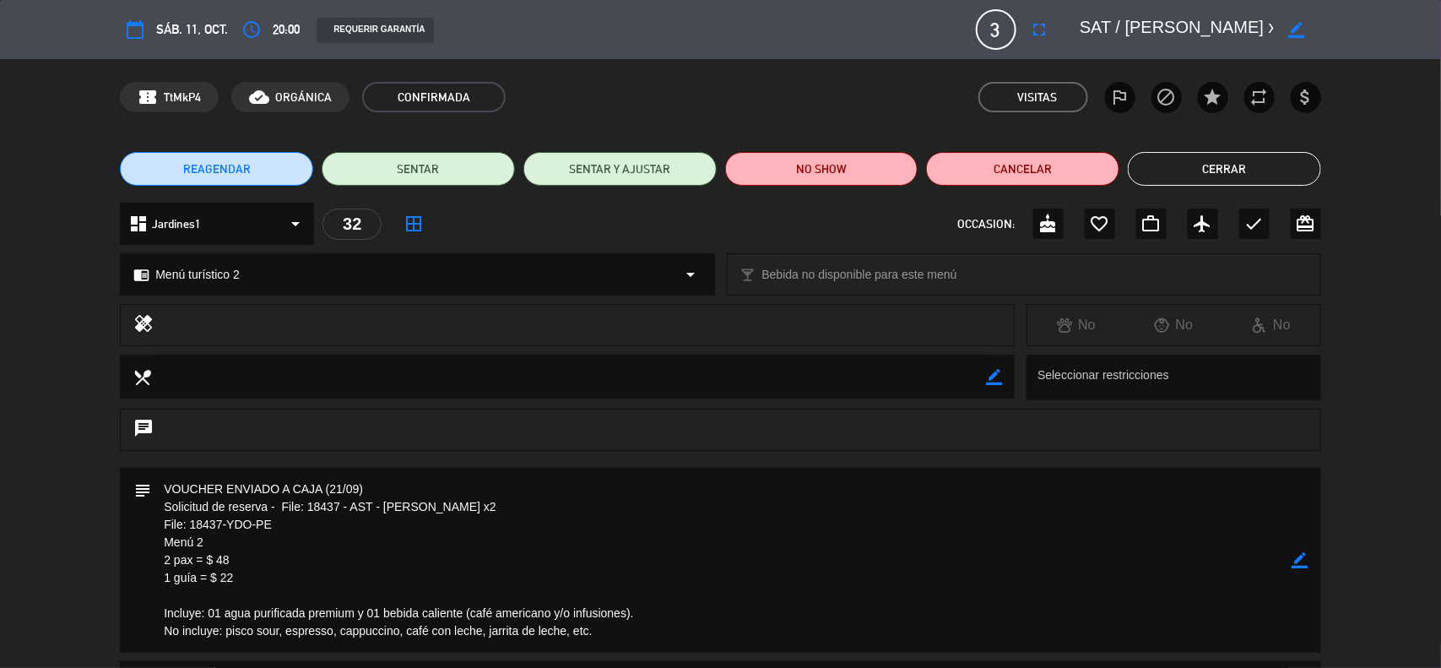
click at [1192, 161] on button "Cerrar" at bounding box center [1224, 169] width 193 height 34
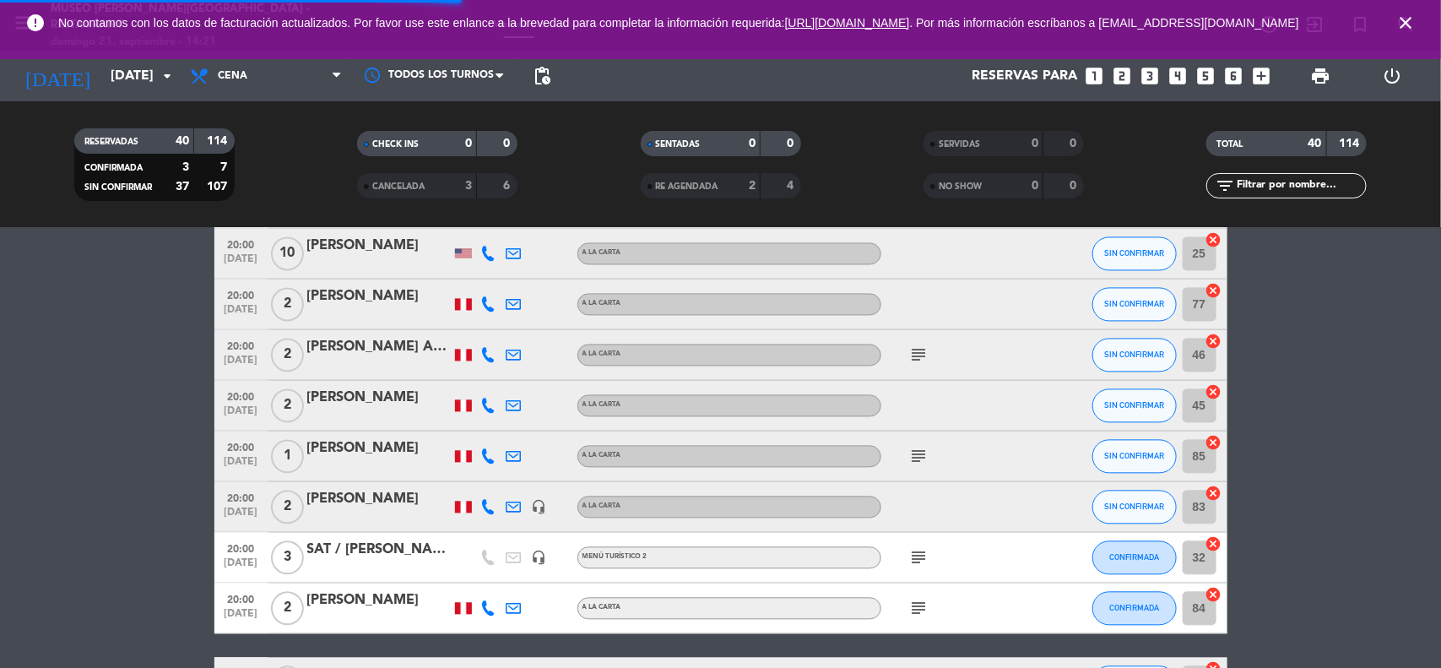
click at [1406, 30] on icon "close" at bounding box center [1405, 23] width 20 height 20
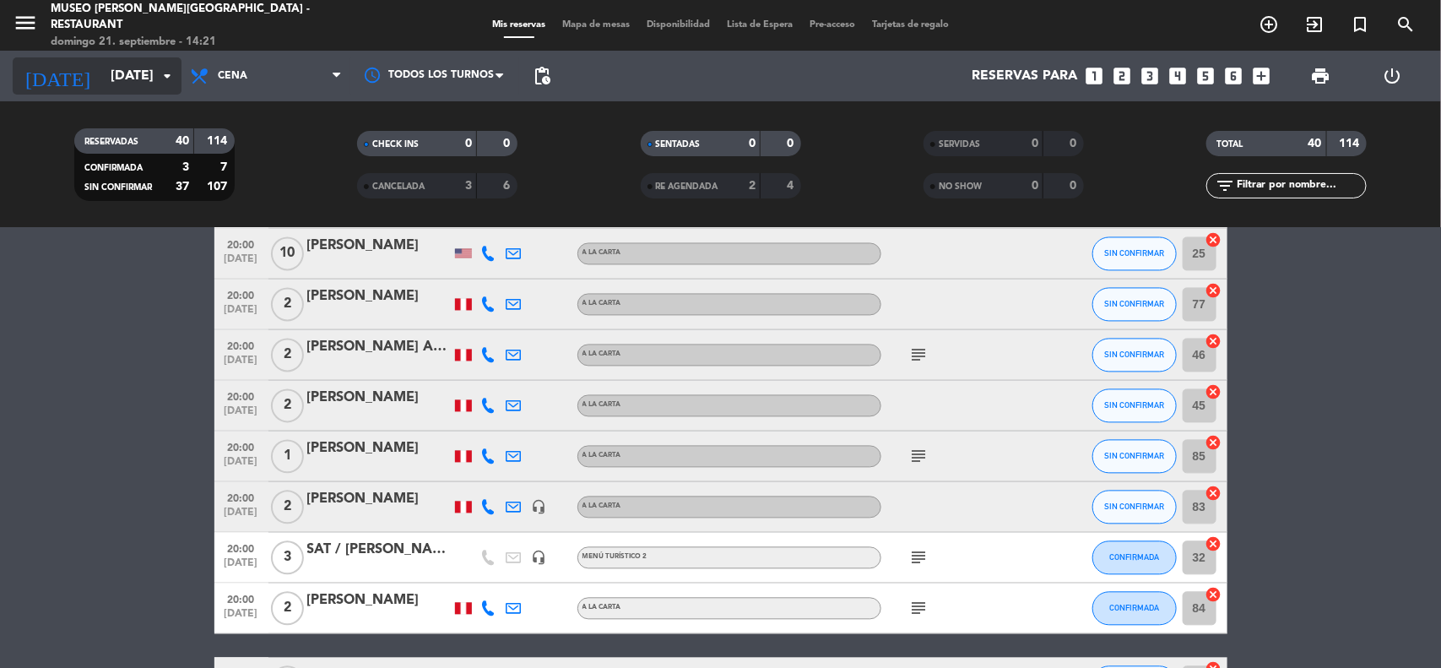
click at [102, 83] on input "[DATE]" at bounding box center [191, 76] width 178 height 33
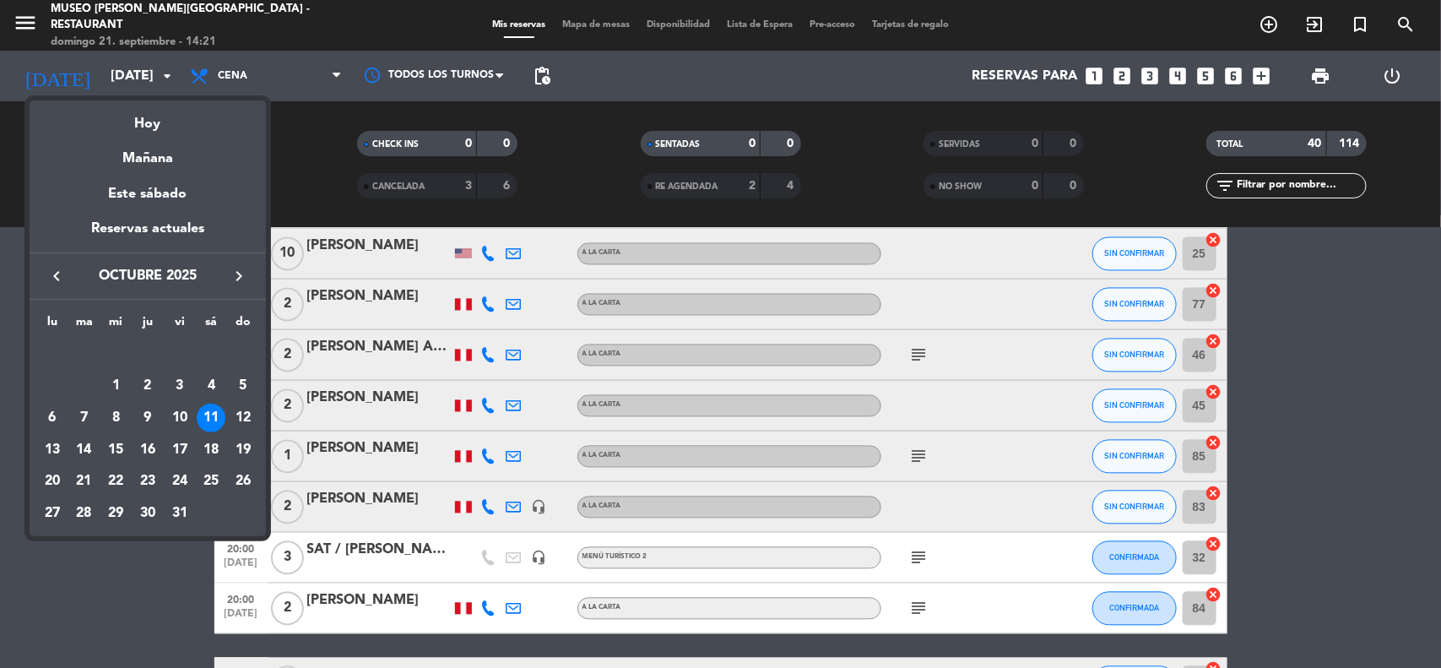
click at [59, 273] on icon "keyboard_arrow_left" at bounding box center [56, 276] width 20 height 20
click at [111, 479] on div "24" at bounding box center [115, 481] width 29 height 29
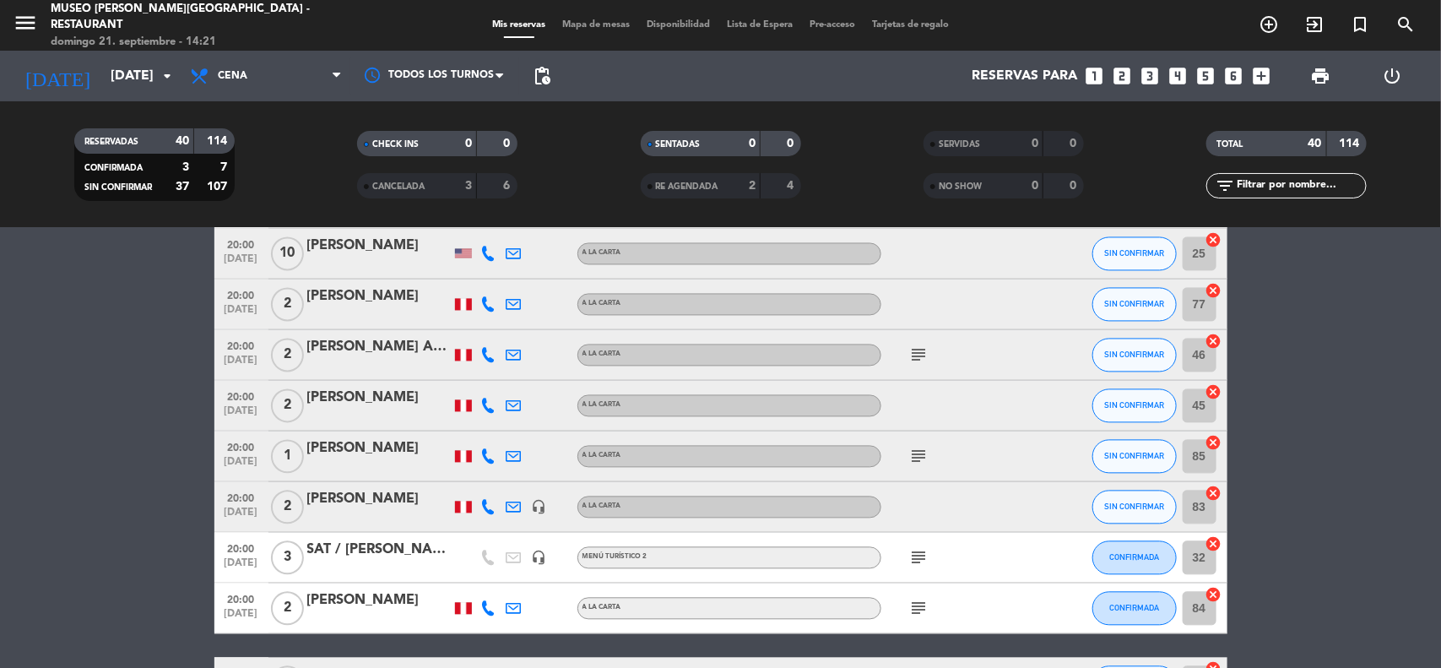
type input "[DATE]"
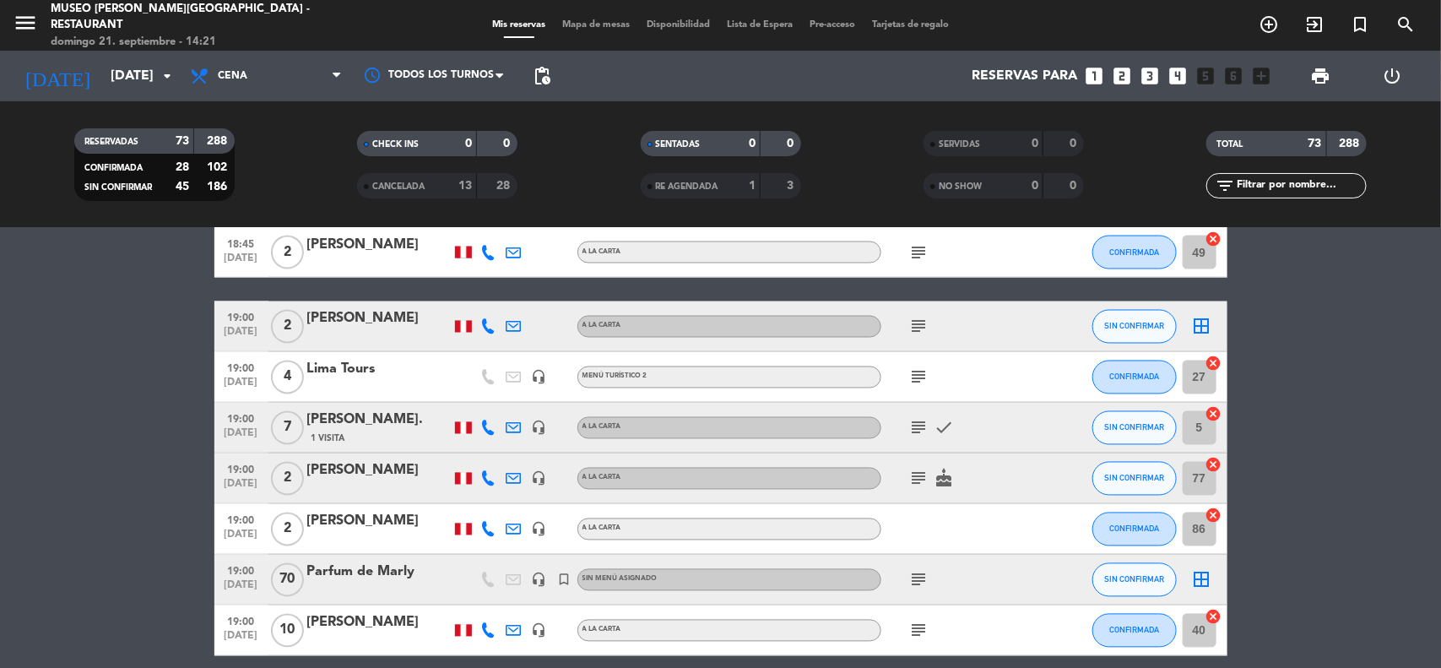
scroll to position [1372, 0]
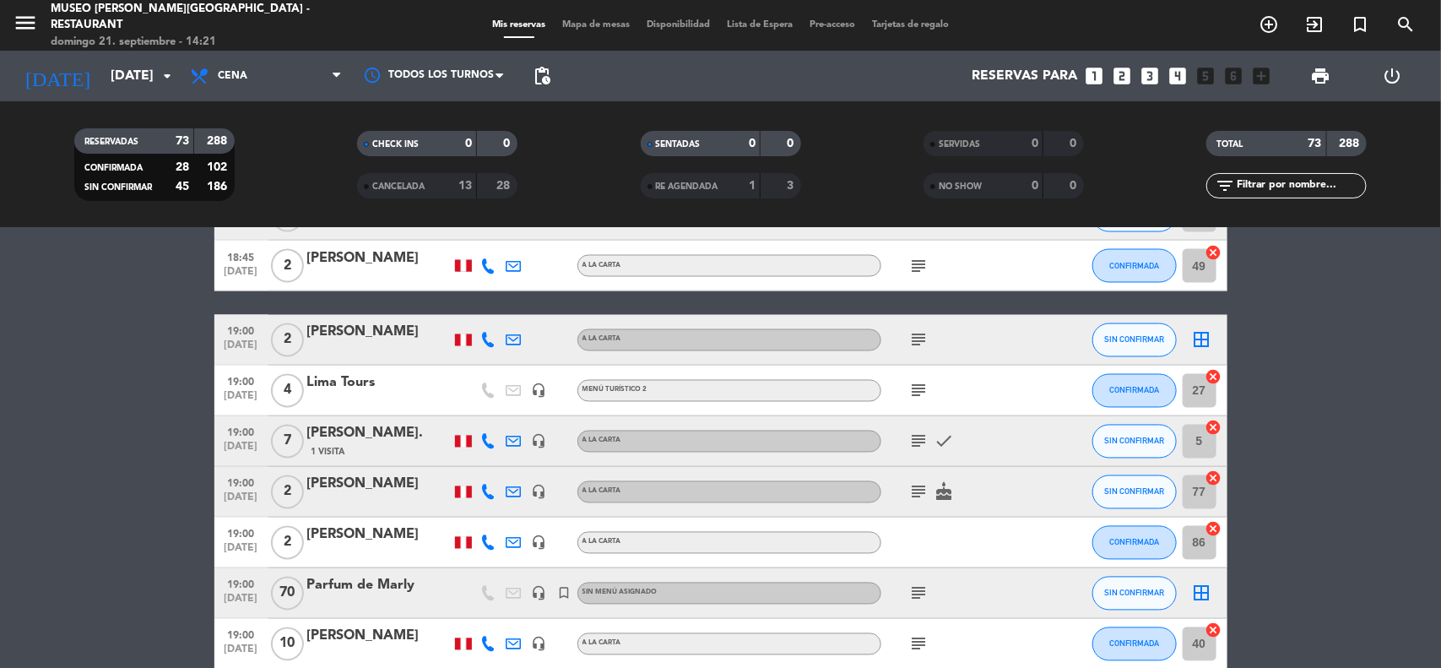
click at [361, 378] on div "Lima Tours" at bounding box center [378, 383] width 143 height 22
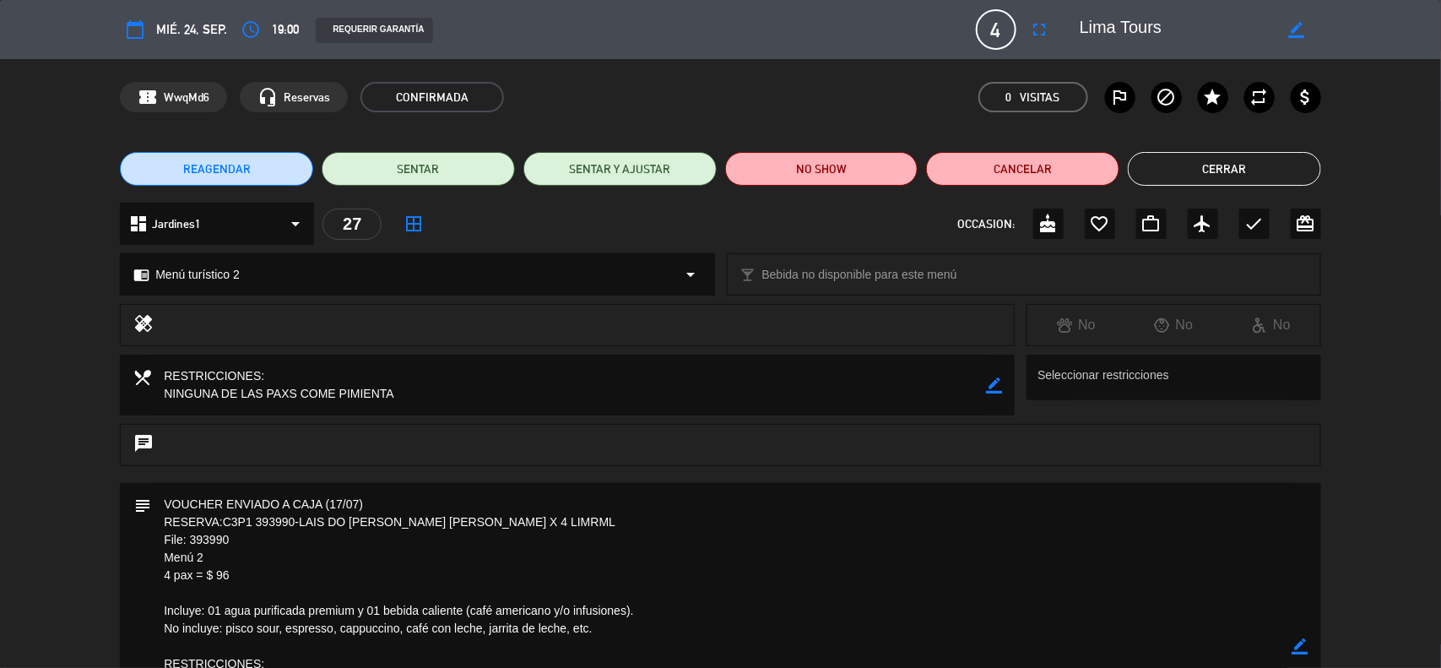
click at [76, 448] on div "chat" at bounding box center [720, 453] width 1441 height 59
click at [252, 32] on icon "access_time" at bounding box center [251, 29] width 20 height 20
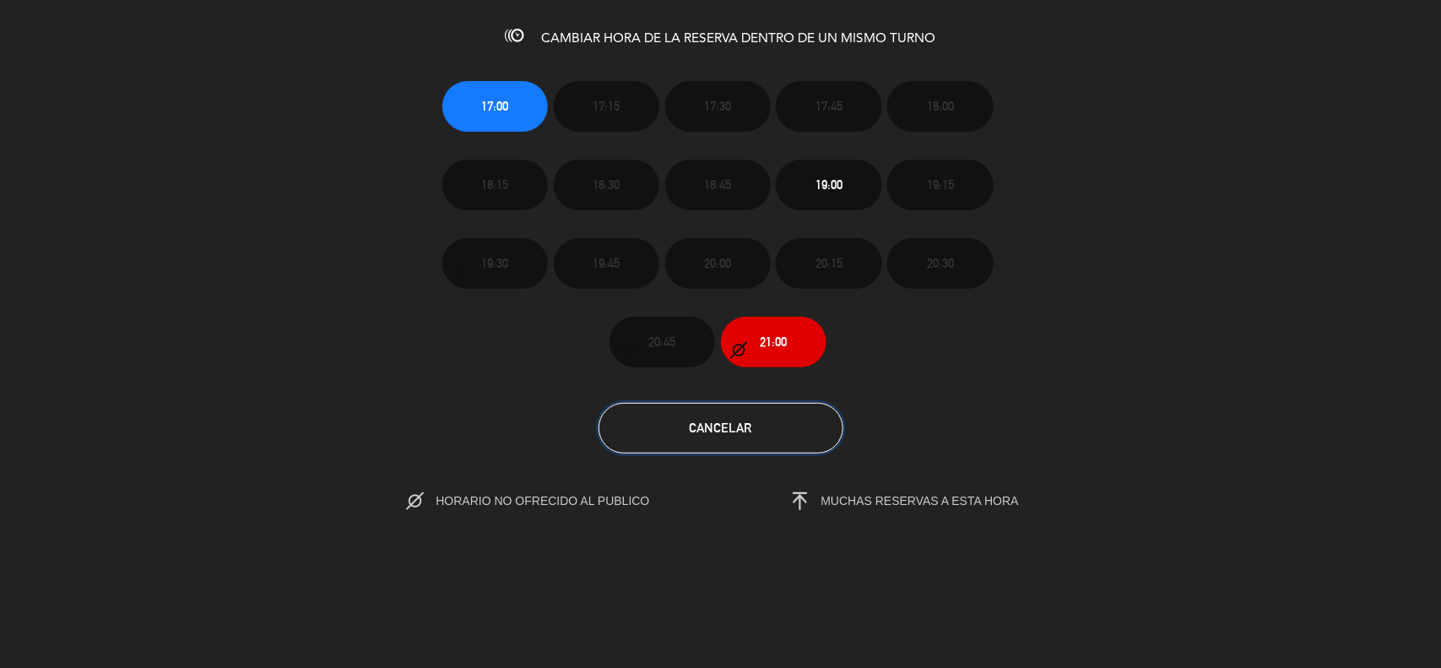
click at [723, 444] on button "Cancelar" at bounding box center [720, 428] width 245 height 51
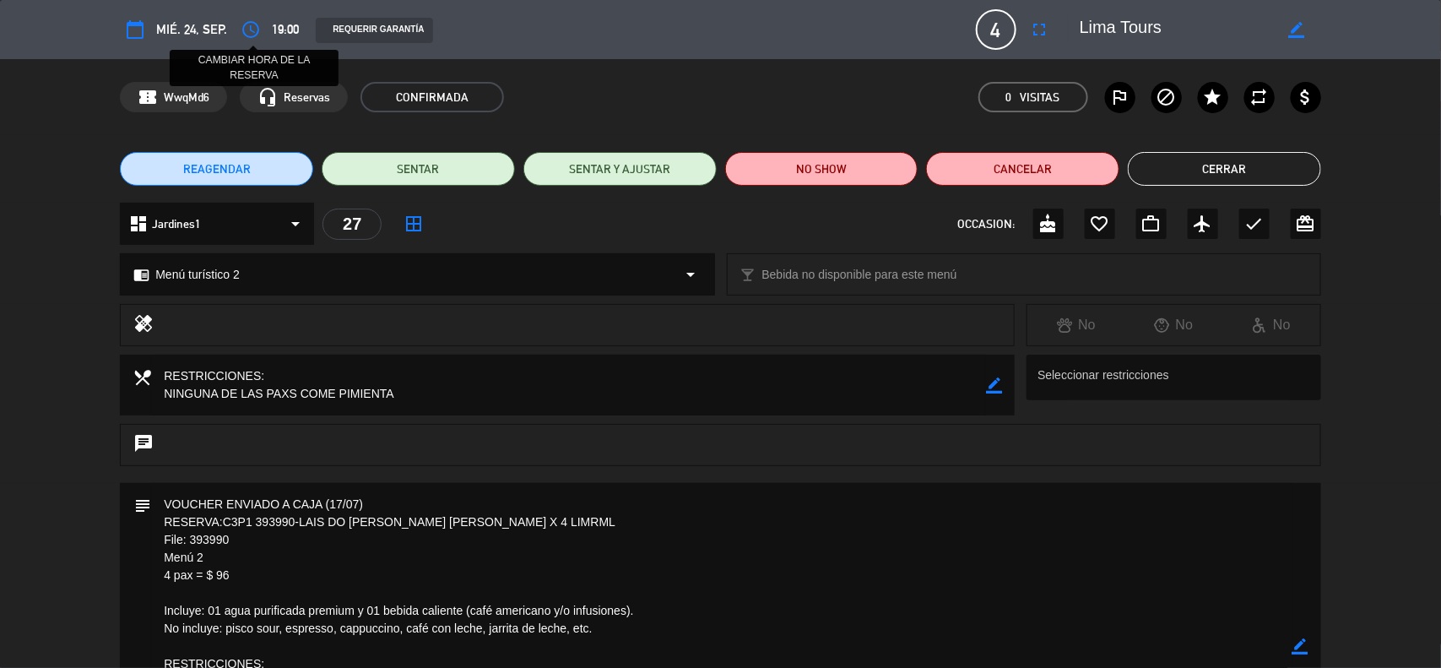
click at [255, 25] on icon "access_time" at bounding box center [251, 29] width 20 height 20
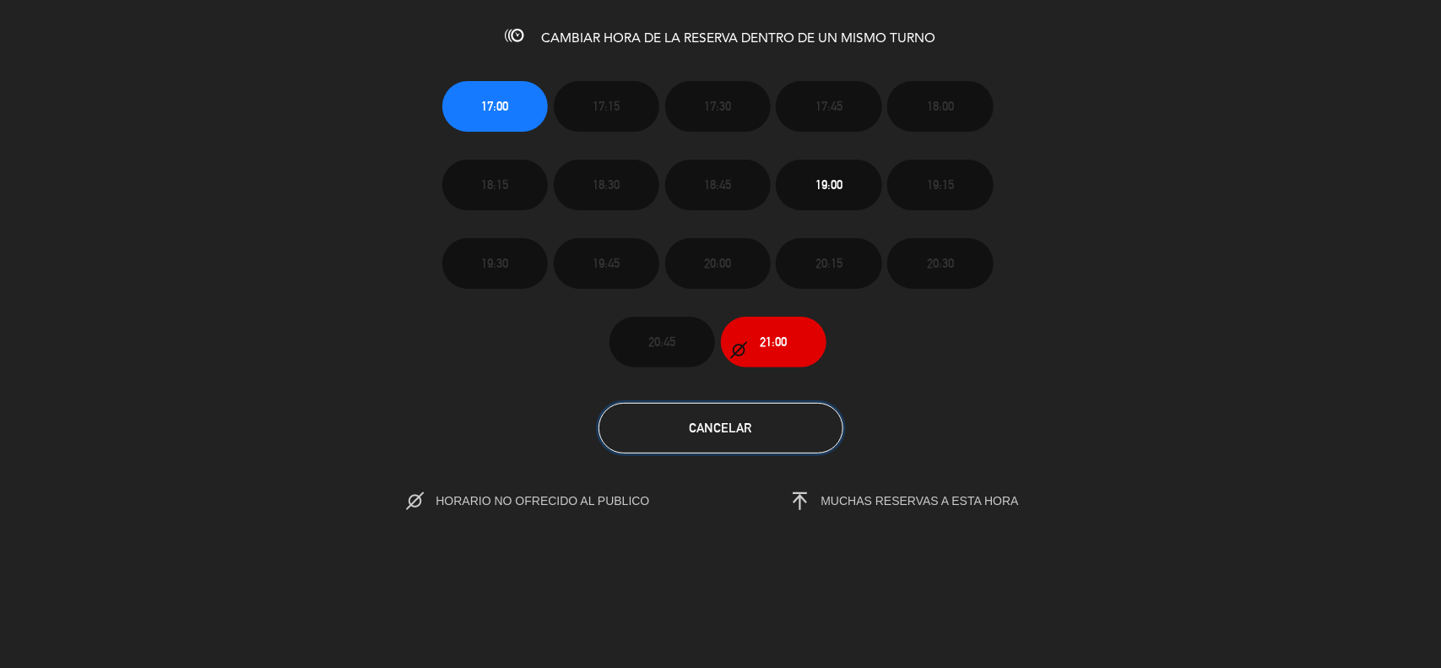
click at [756, 445] on button "Cancelar" at bounding box center [720, 428] width 245 height 51
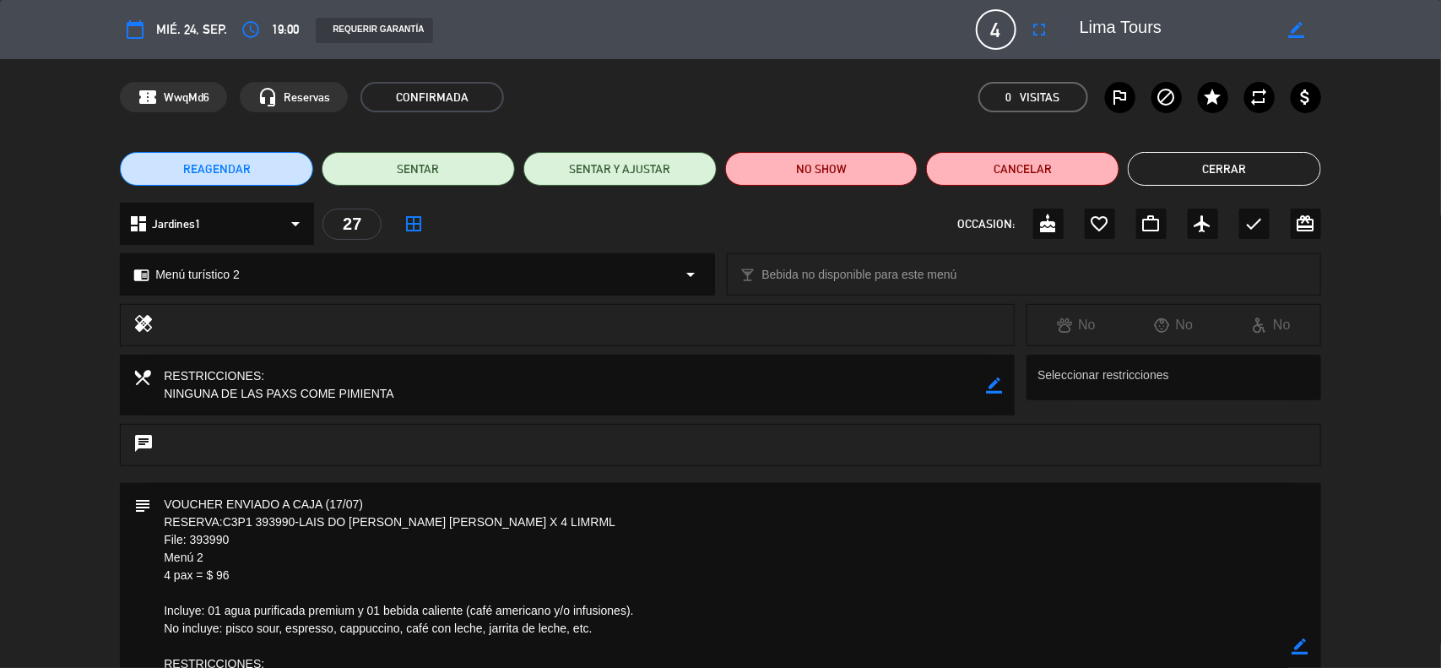
click at [1191, 158] on button "Cerrar" at bounding box center [1224, 169] width 193 height 34
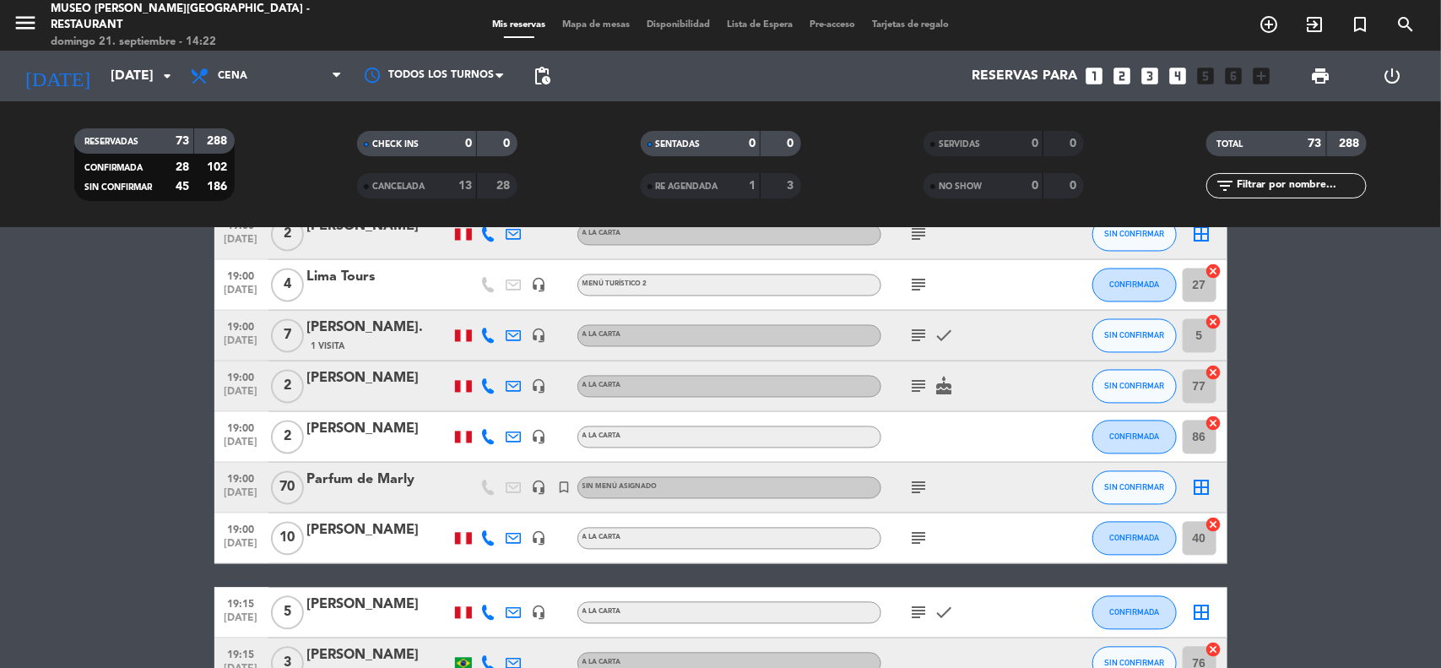
scroll to position [1688, 0]
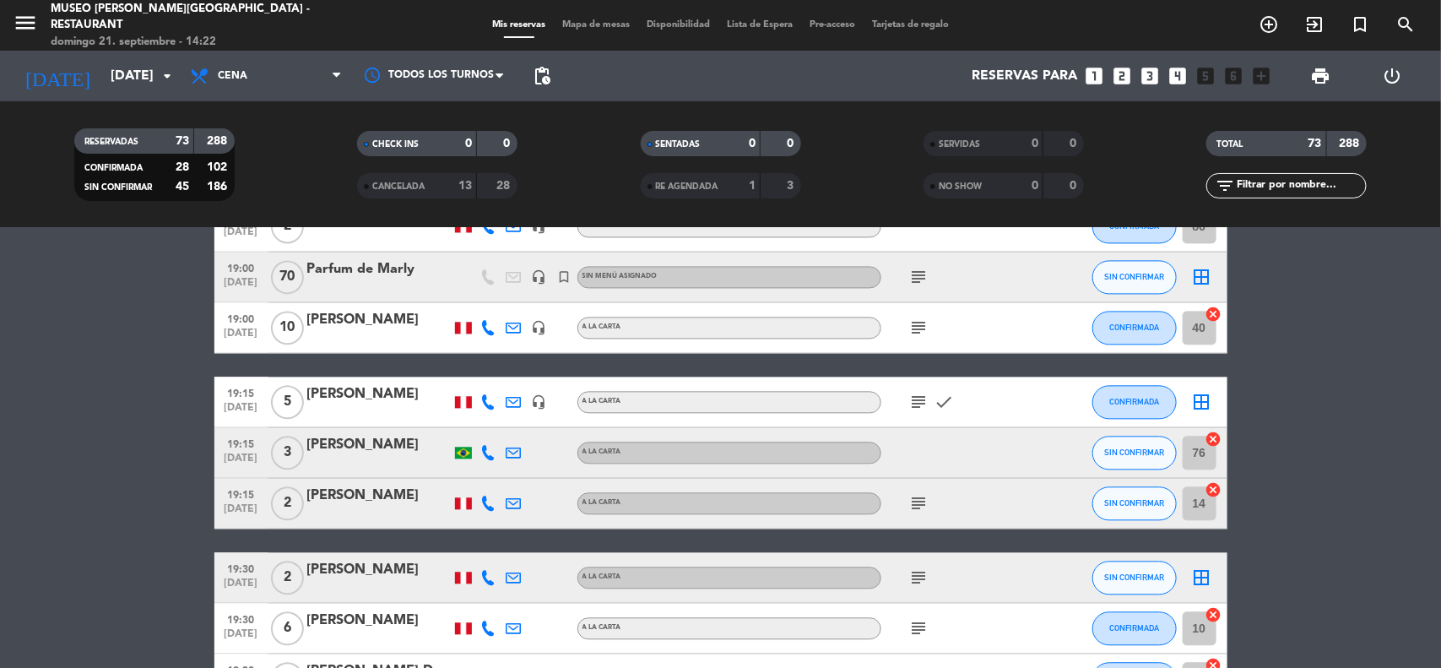
click at [926, 401] on icon "subject" at bounding box center [919, 402] width 20 height 20
click at [1353, 461] on bookings-row "17:00 [DATE] 2 [PERSON_NAME] A la carta subject child_care SIN CONFIRMAR 10 can…" at bounding box center [720, 607] width 1441 height 3981
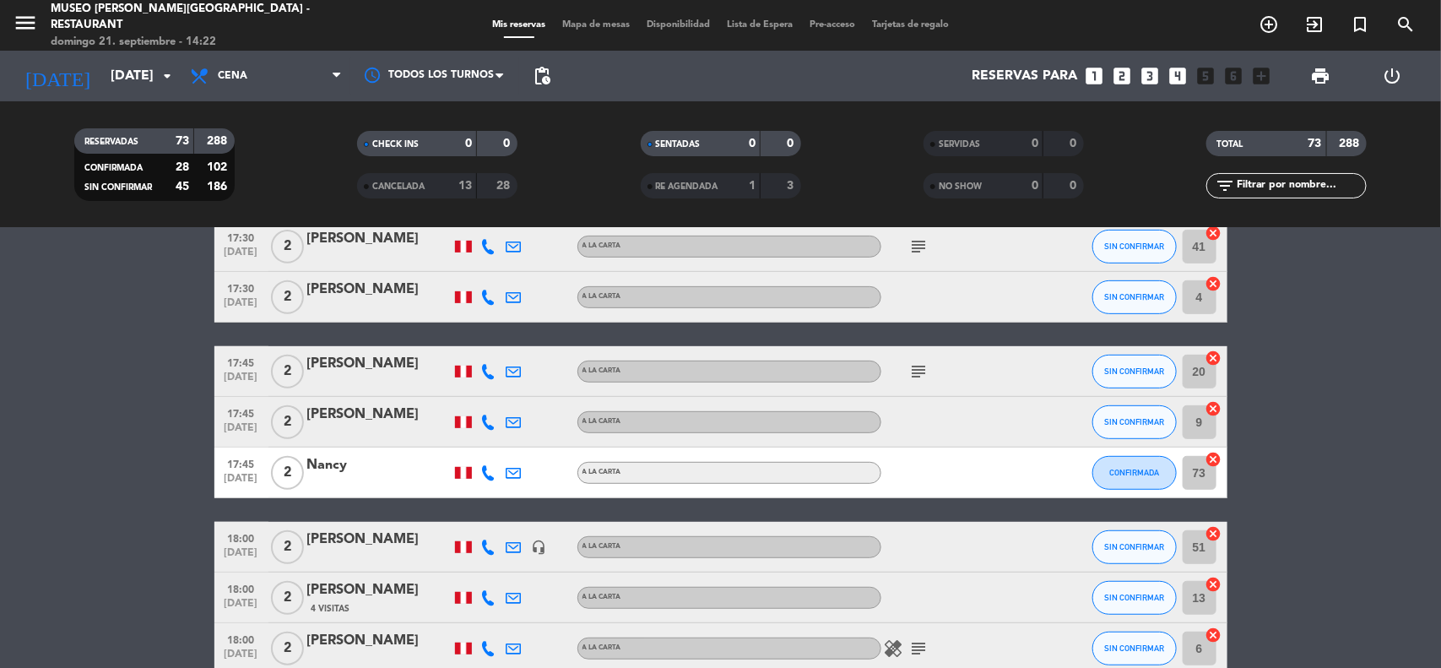
scroll to position [326, 0]
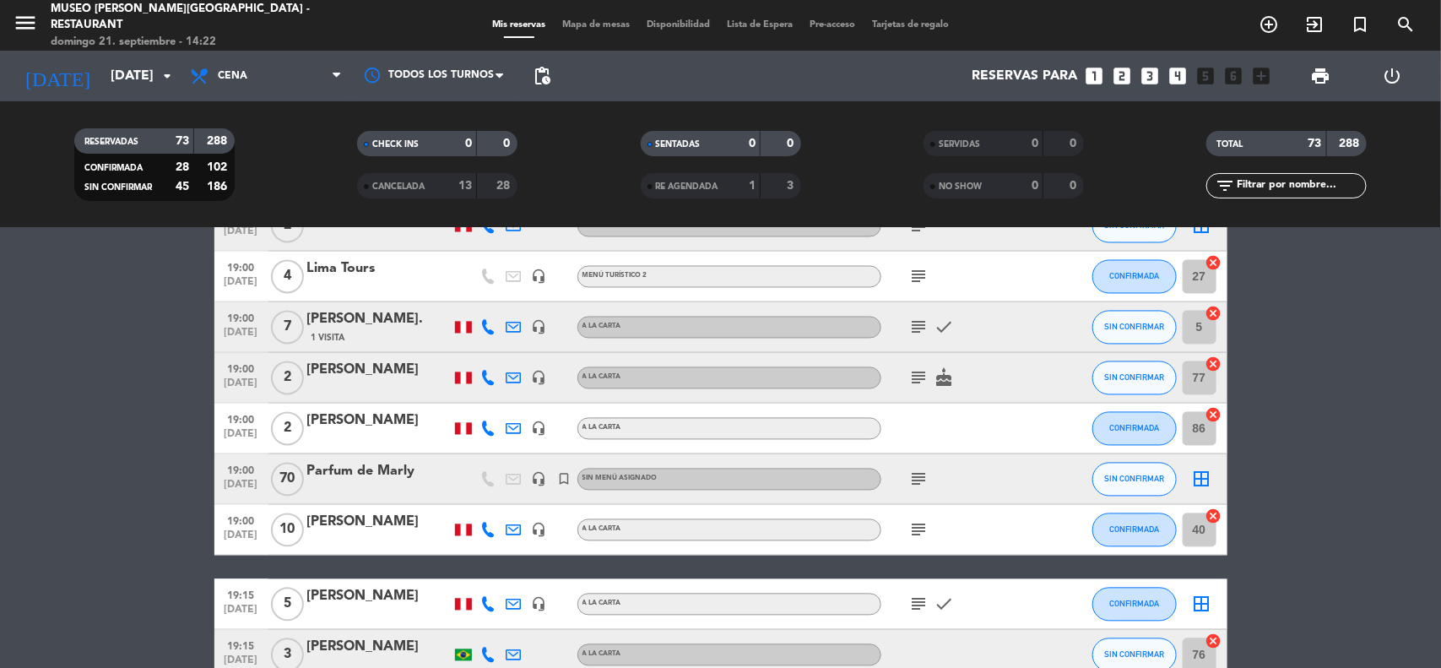
scroll to position [1486, 0]
click at [331, 266] on div "Lima Tours" at bounding box center [378, 268] width 143 height 22
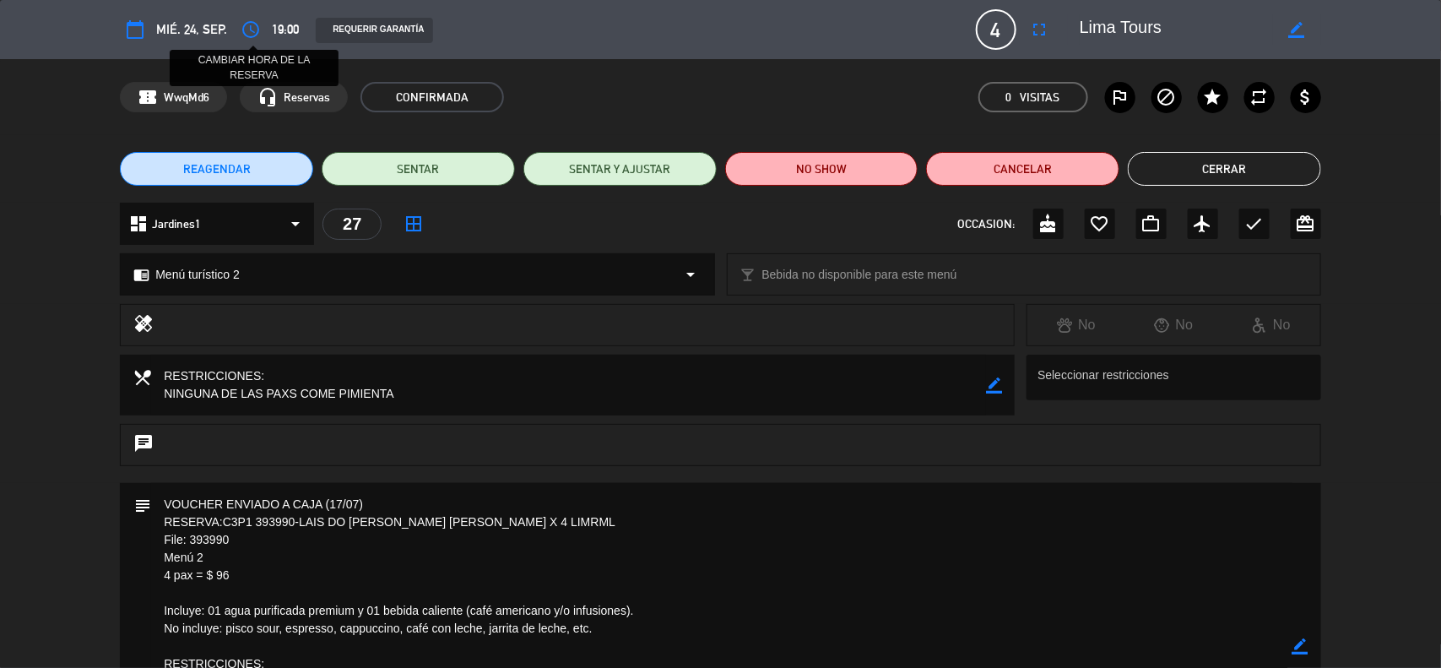
click at [249, 25] on icon "access_time" at bounding box center [251, 29] width 20 height 20
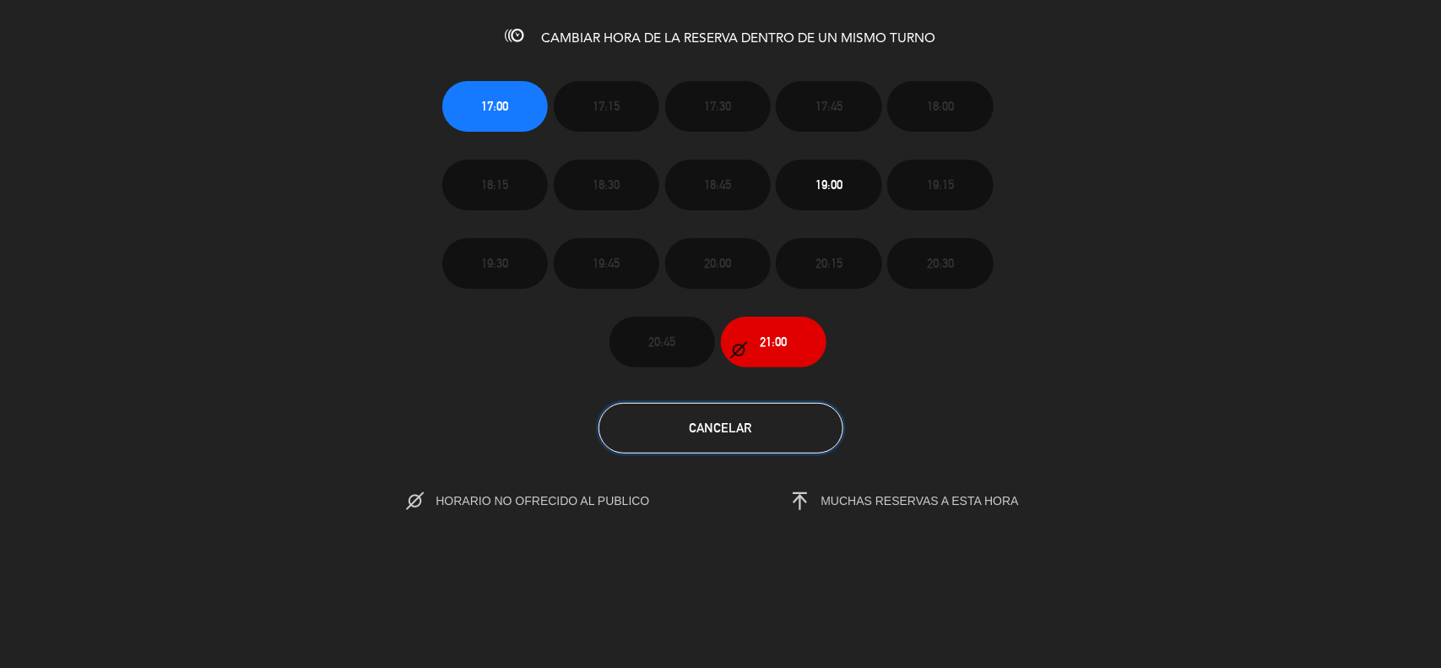
click at [727, 431] on span "Cancelar" at bounding box center [721, 427] width 62 height 14
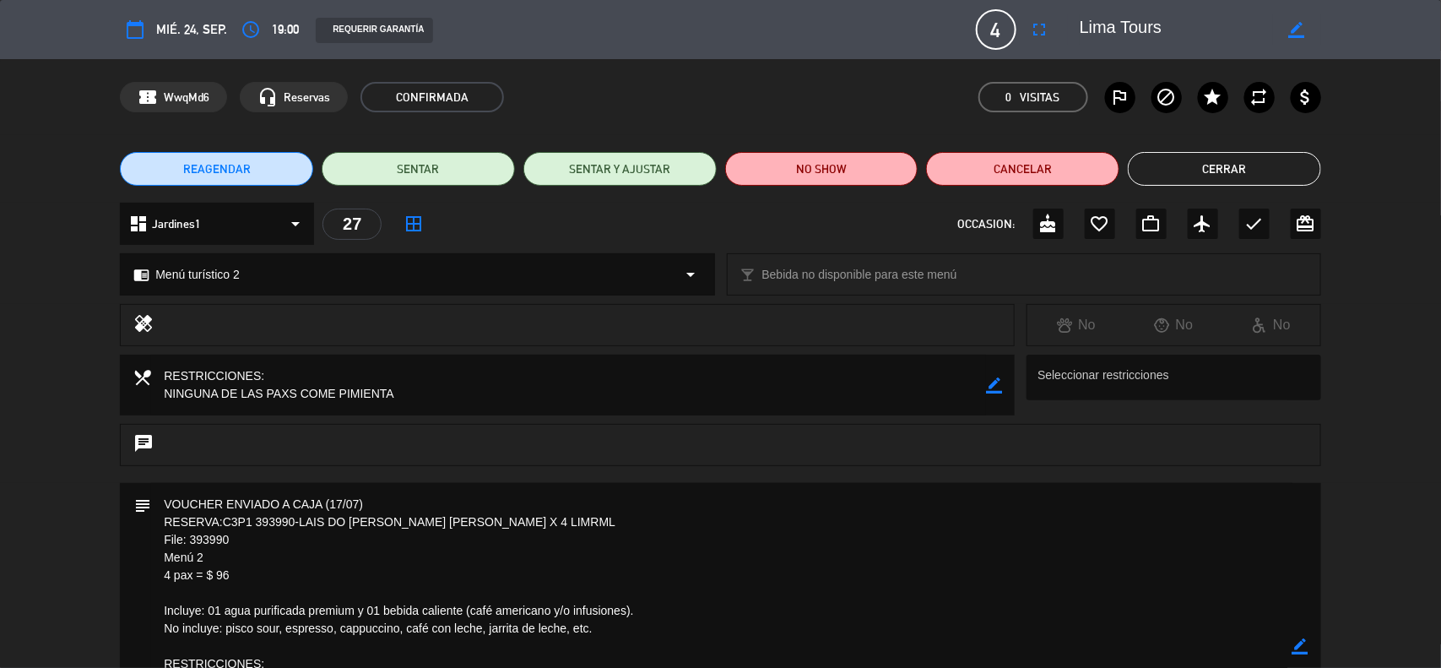
click at [1298, 28] on icon "border_color" at bounding box center [1297, 30] width 16 height 16
click at [1081, 30] on textarea at bounding box center [1176, 29] width 193 height 30
click at [1107, 21] on textarea at bounding box center [1176, 29] width 193 height 30
click at [1114, 31] on textarea at bounding box center [1176, 29] width 193 height 30
type textarea "6 PM. Lima Tours"
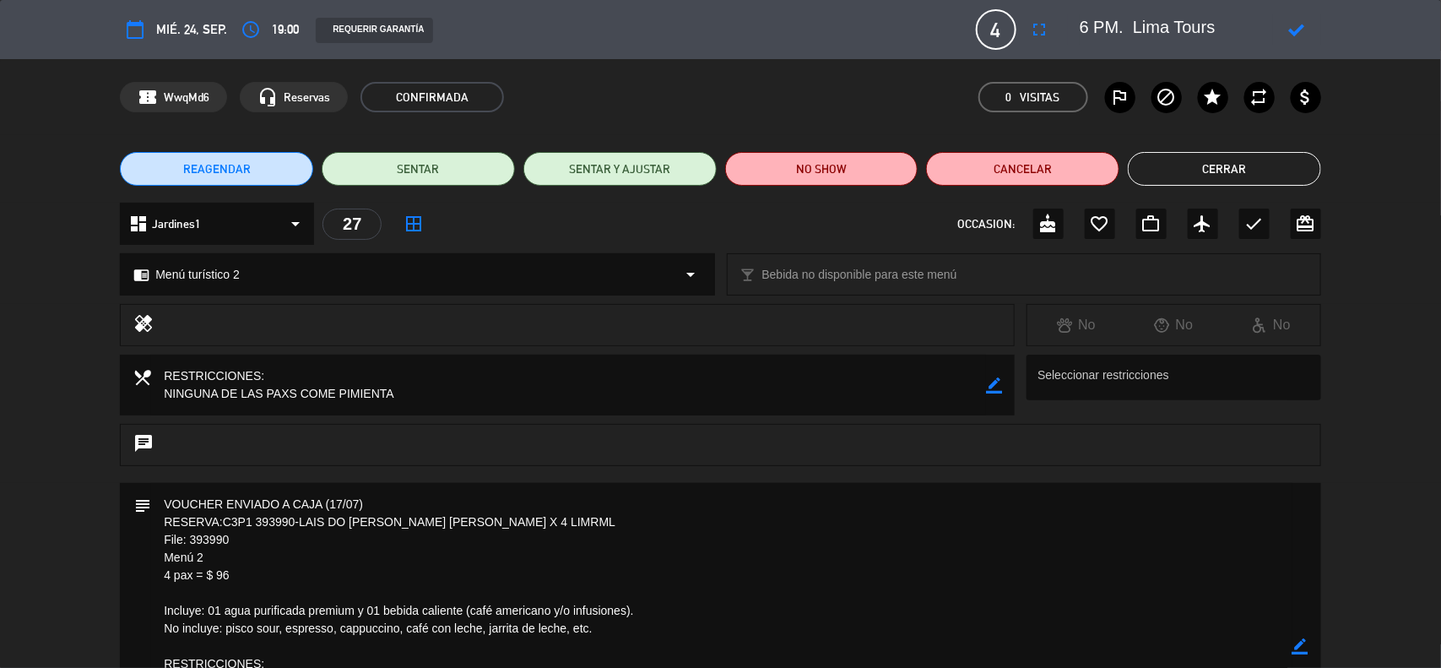
click at [1291, 23] on icon at bounding box center [1297, 30] width 16 height 16
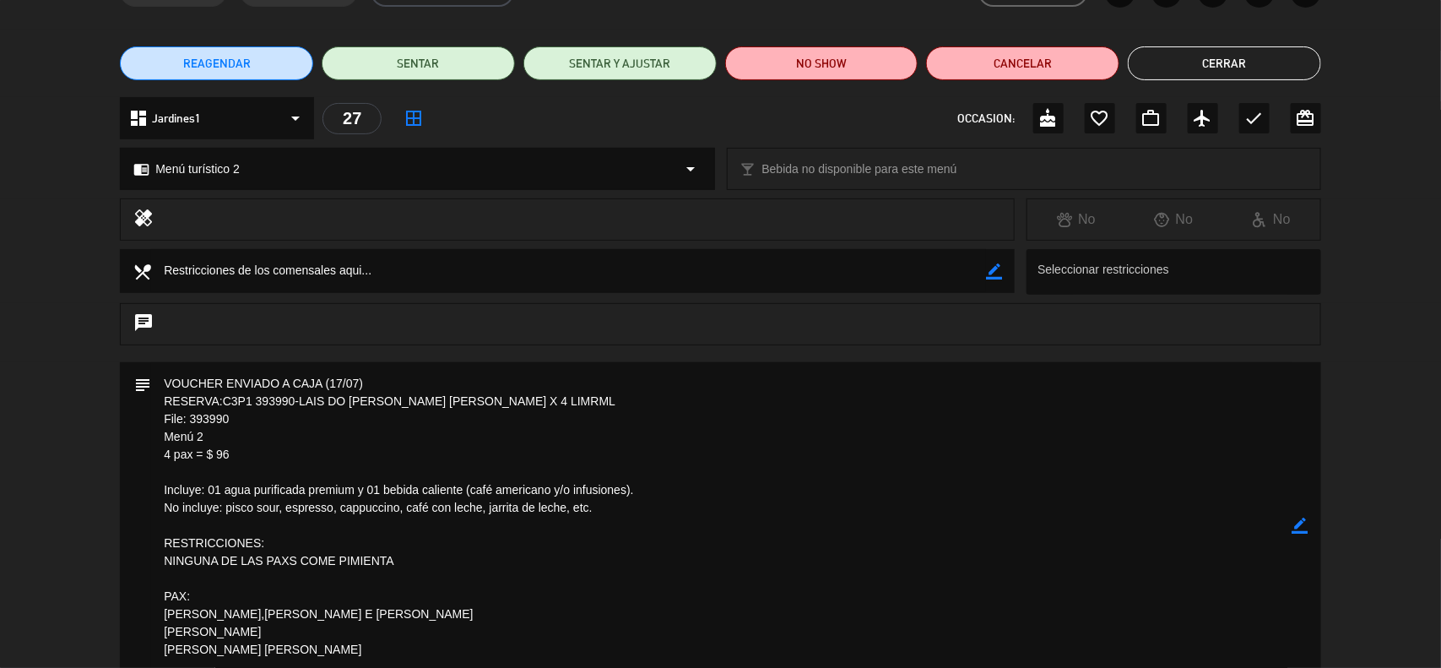
click at [1297, 521] on icon "border_color" at bounding box center [1300, 525] width 16 height 16
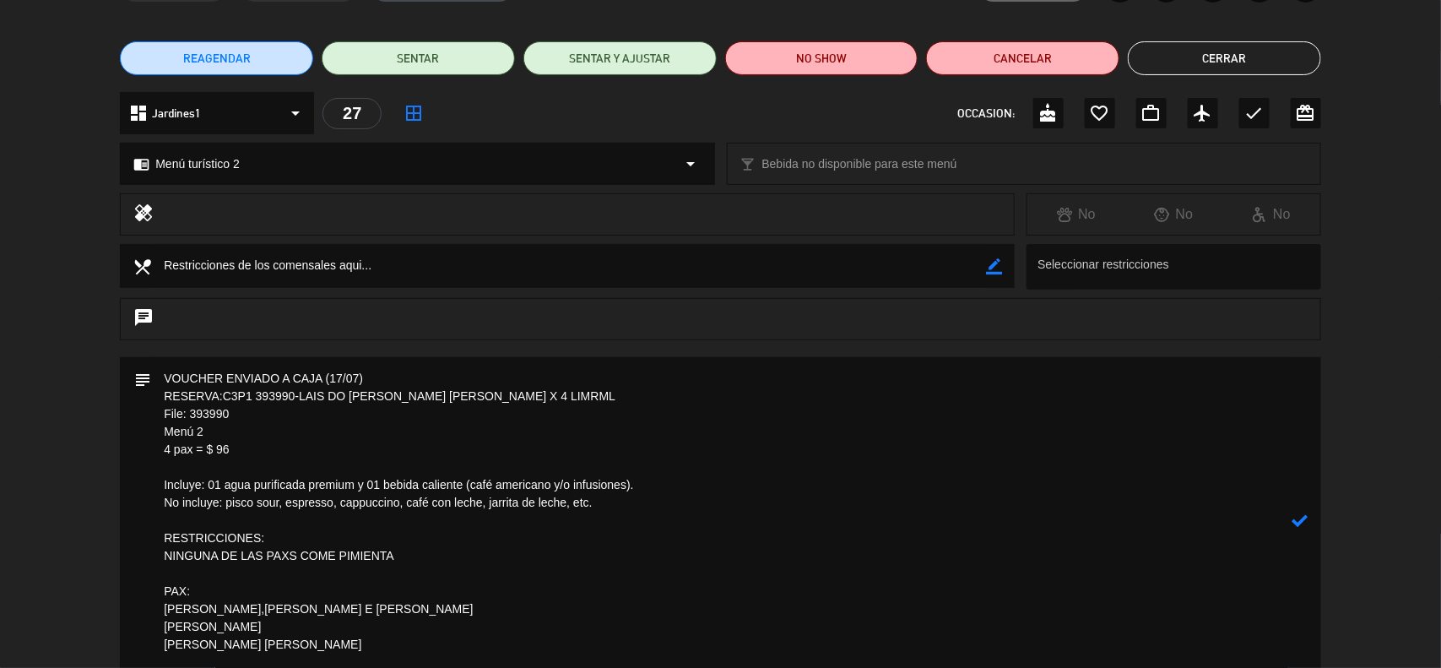
click at [156, 378] on textarea at bounding box center [721, 520] width 1141 height 327
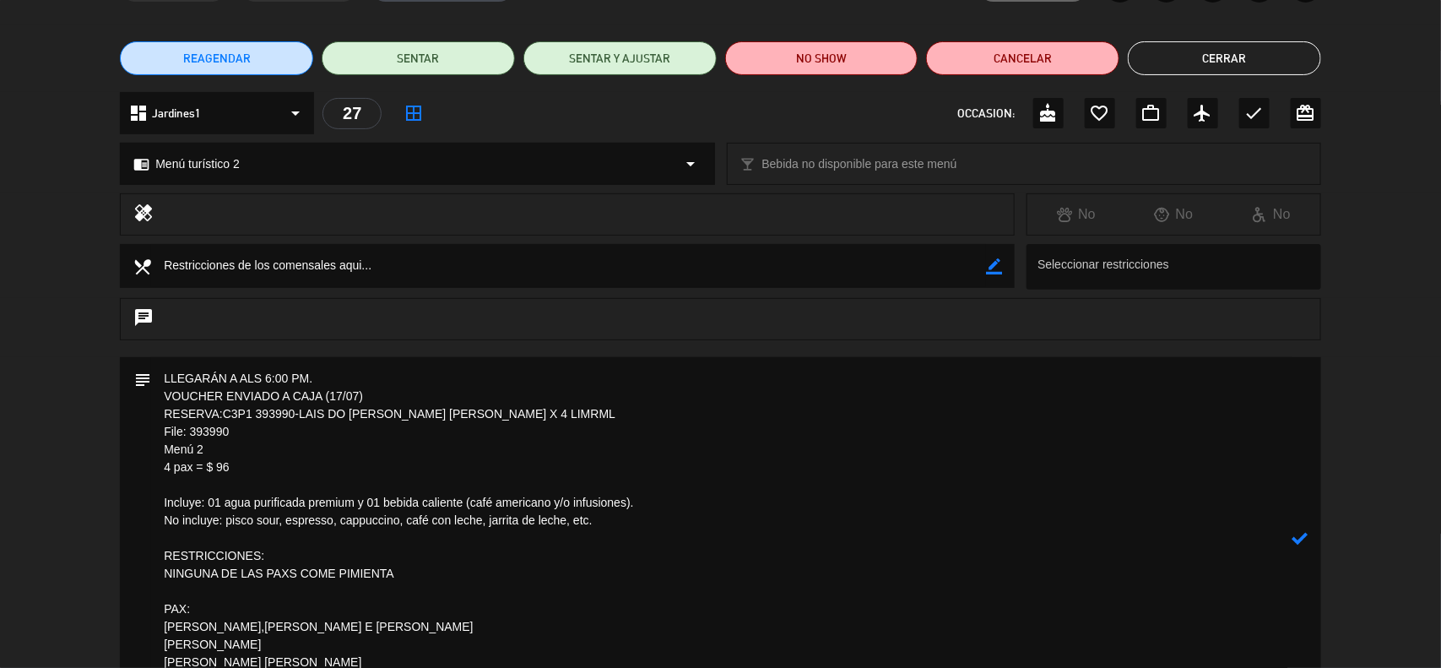
click at [154, 407] on textarea at bounding box center [721, 538] width 1141 height 362
click at [156, 394] on textarea at bounding box center [721, 538] width 1141 height 362
type textarea "LLEGARÁN A ALS 6:00 PM. VOUCHER ENVIADO A CAJA (17/07) RESERVA:C3P1 393990-LAIS…"
click at [1305, 529] on icon at bounding box center [1300, 529] width 16 height 16
